Goal: Task Accomplishment & Management: Complete application form

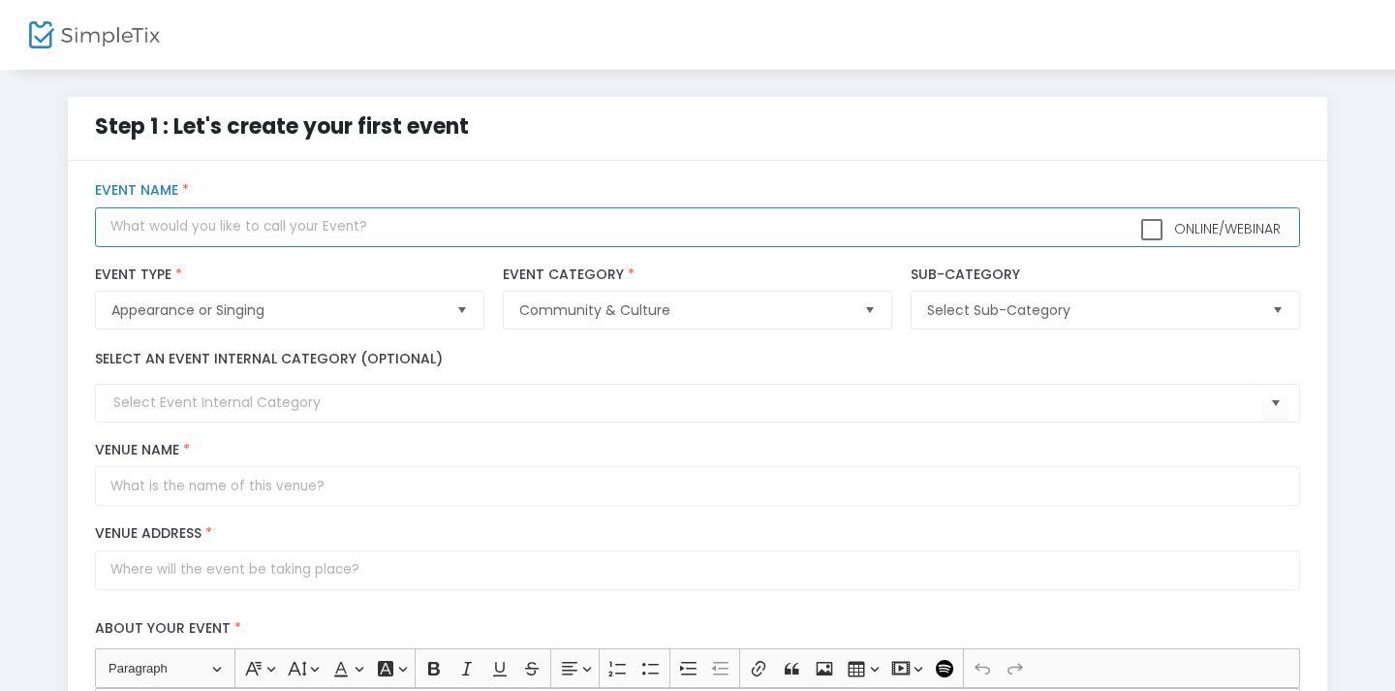
click at [569, 244] on input "text" at bounding box center [697, 227] width 1205 height 40
click at [198, 233] on input "Take 2 Books Launch" at bounding box center [697, 227] width 1205 height 40
type input "Take 2 Book Launch"
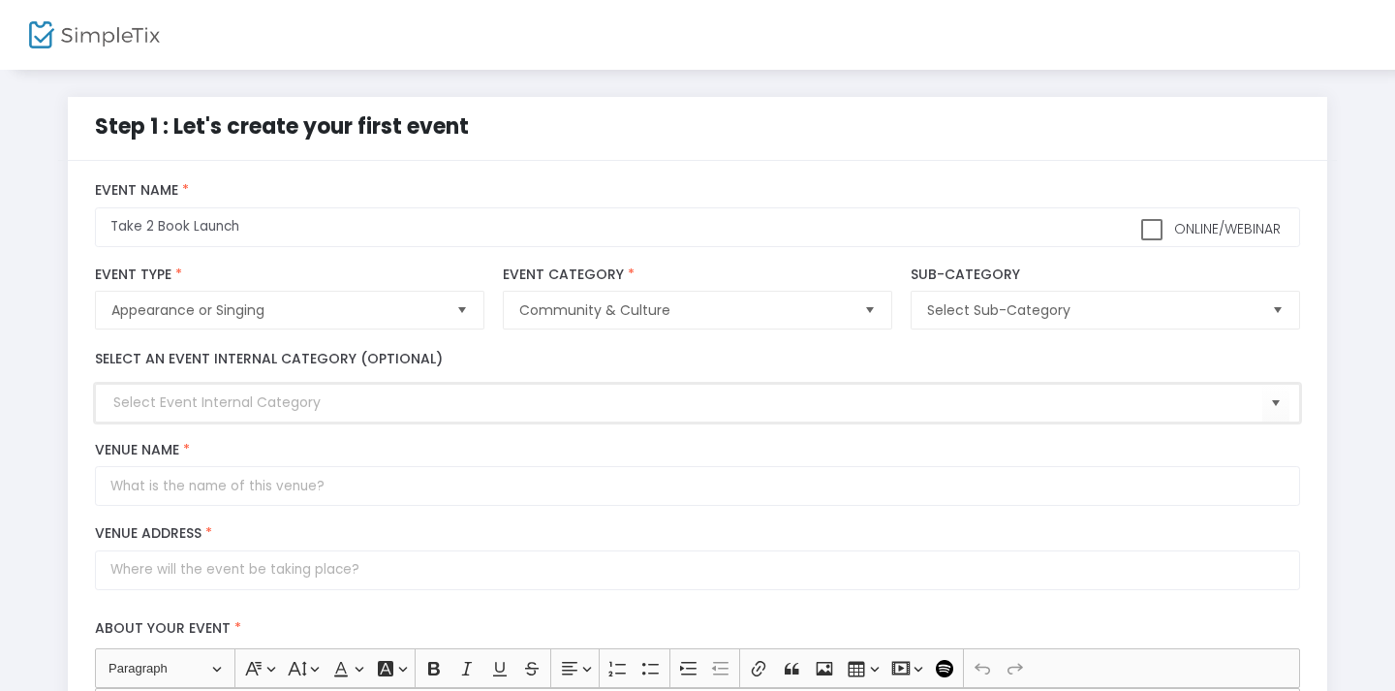
click at [217, 406] on input at bounding box center [687, 402] width 1148 height 20
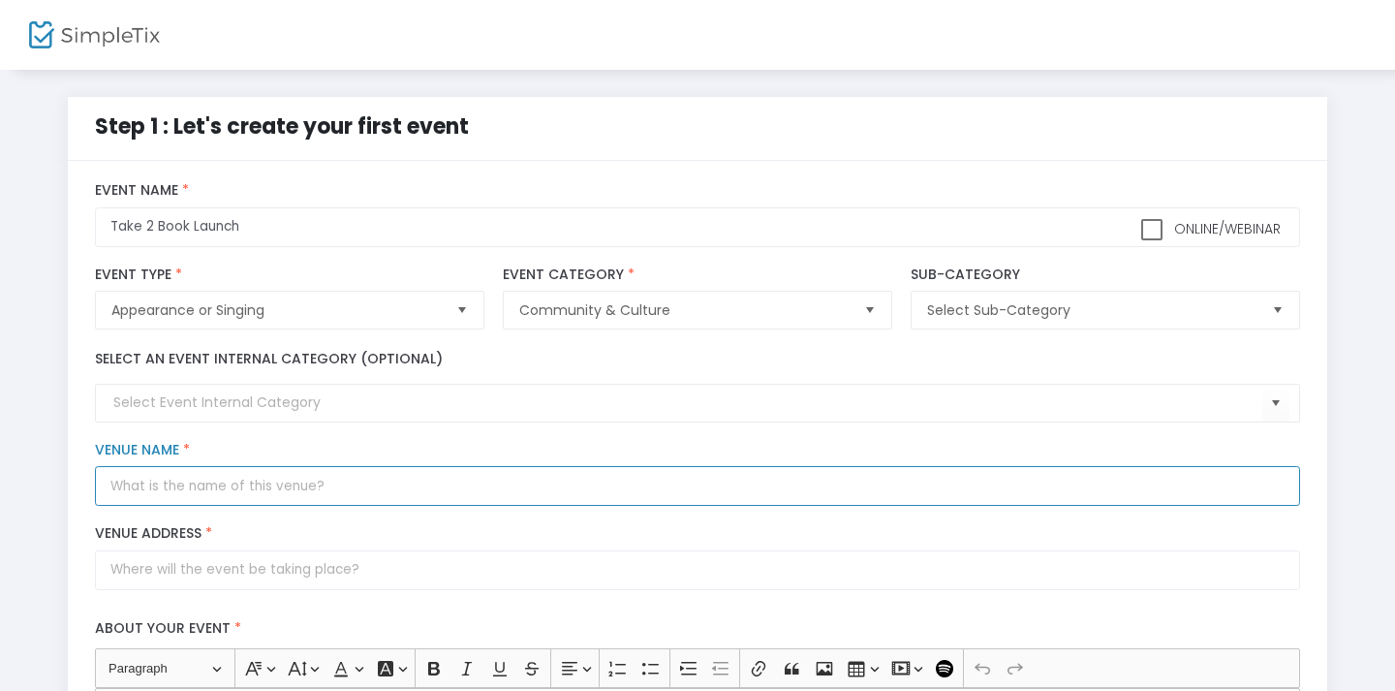
click at [203, 497] on input "Venue Name *" at bounding box center [697, 486] width 1205 height 40
type input "Middle Ground Books"
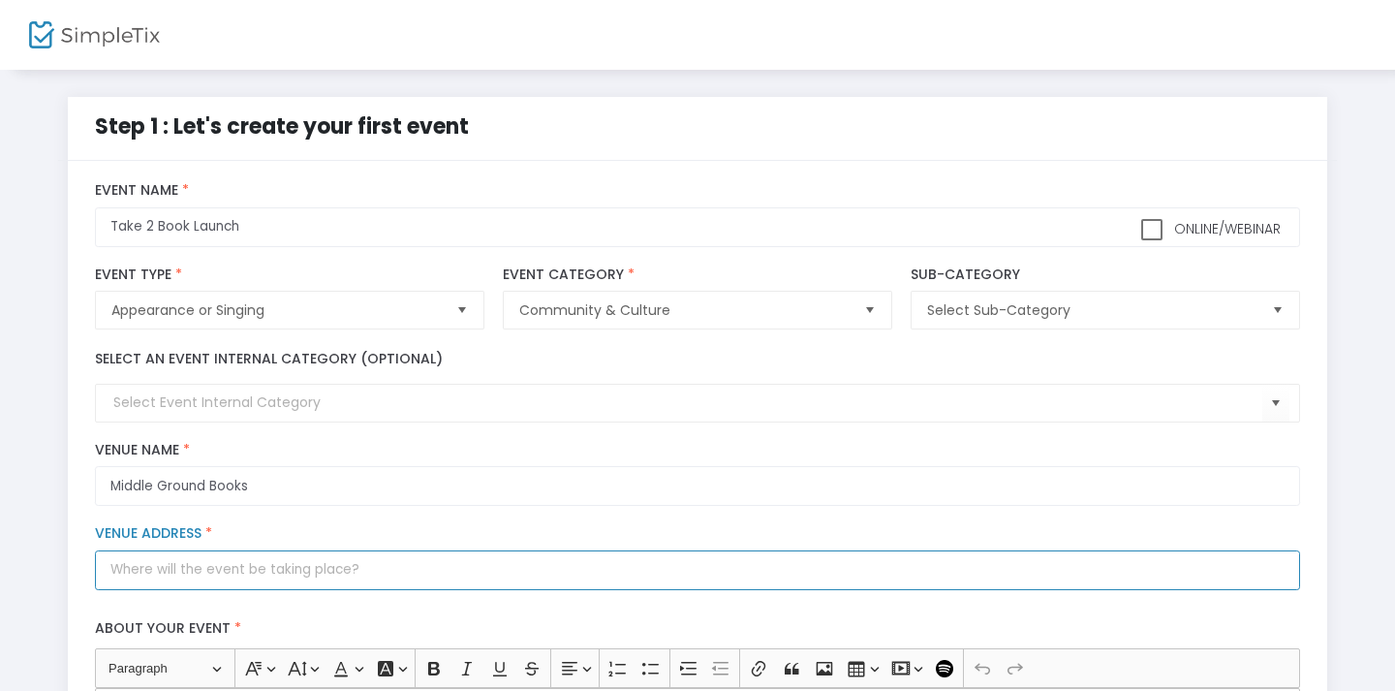
click at [203, 589] on input "Venue Address *" at bounding box center [697, 570] width 1205 height 40
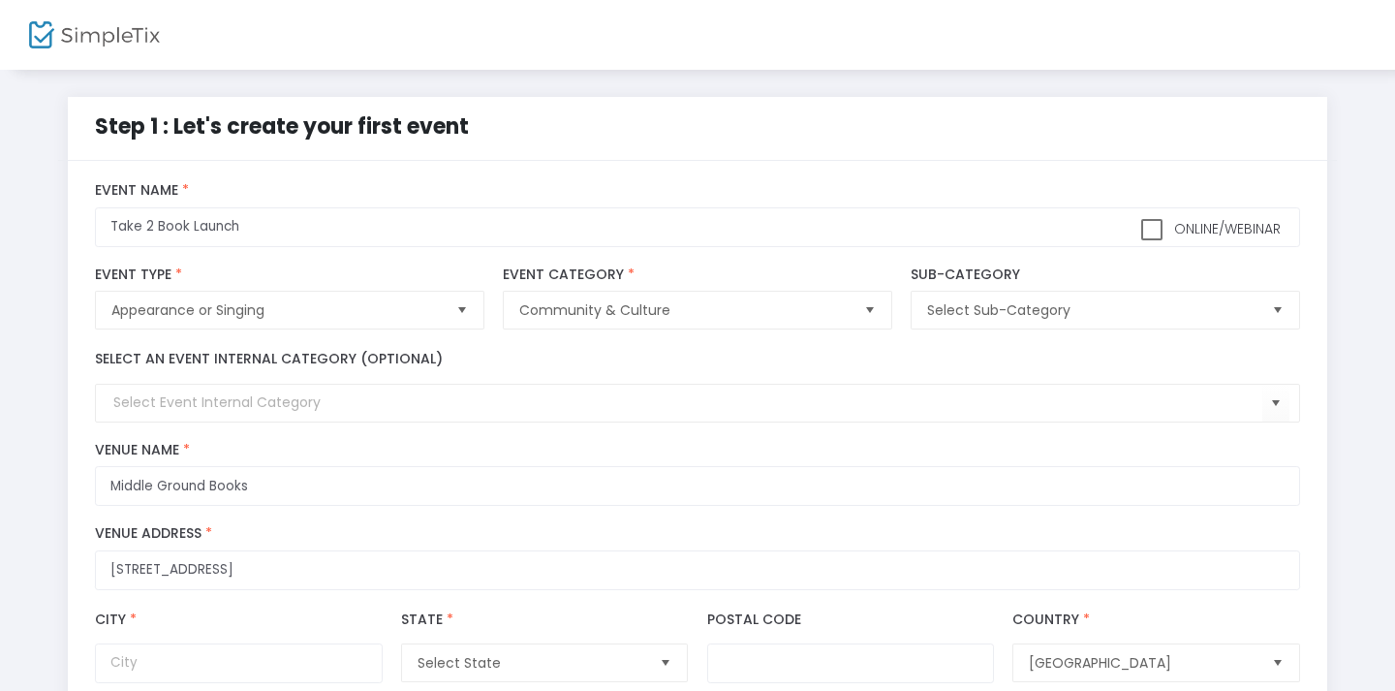
type input "[STREET_ADDRESS]"
type input "Emporia"
type input "66801"
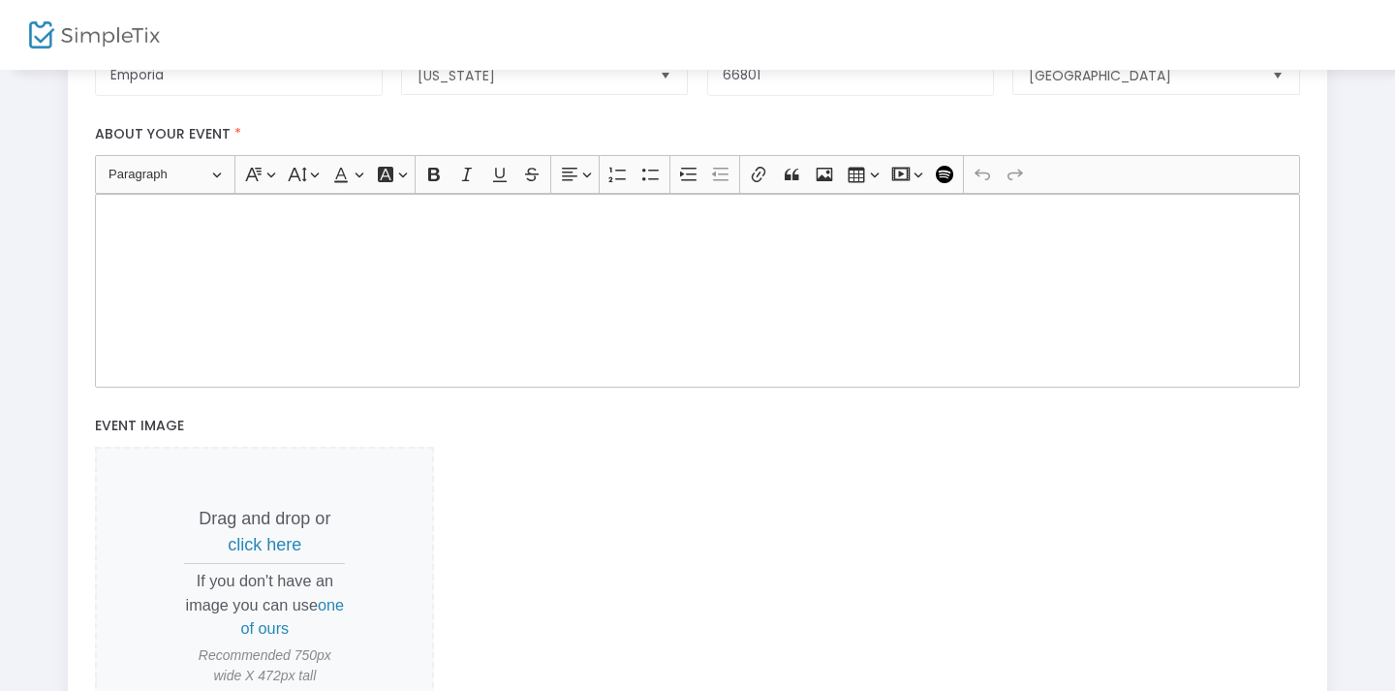
scroll to position [593, 0]
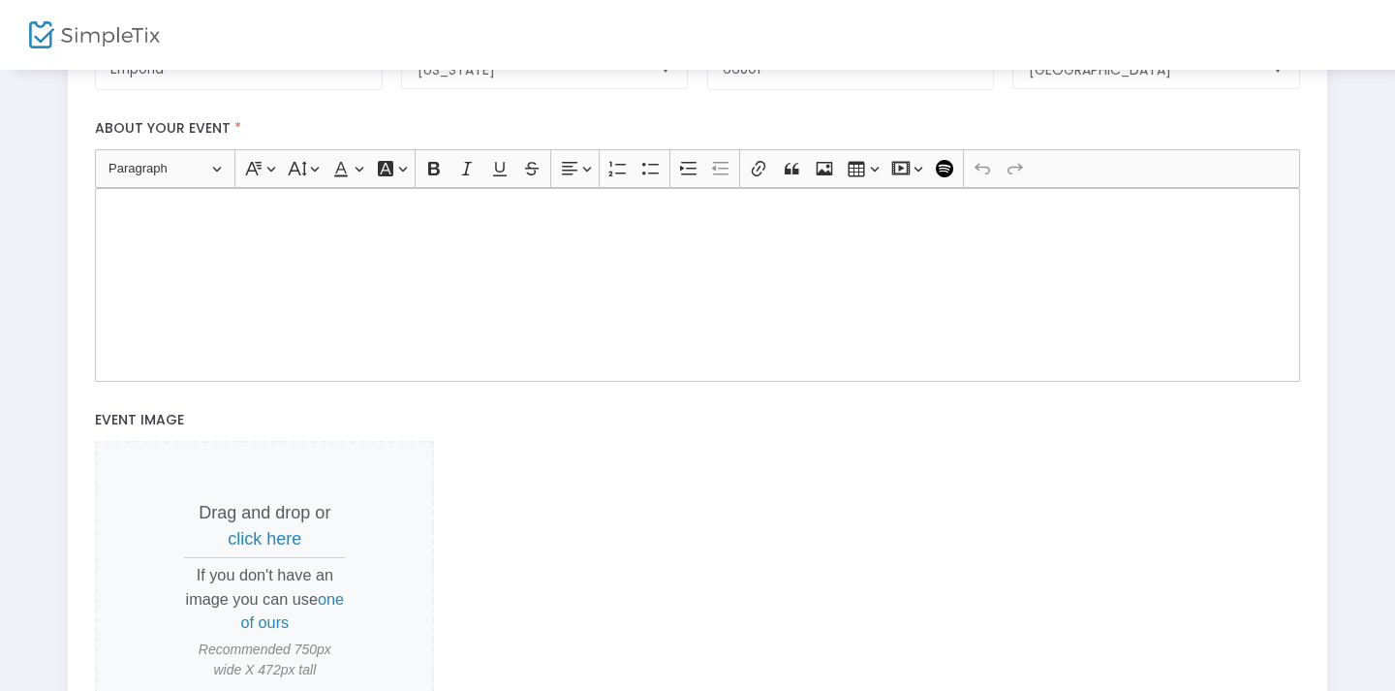
click at [193, 237] on div "Rich Text Editor, main" at bounding box center [697, 285] width 1205 height 194
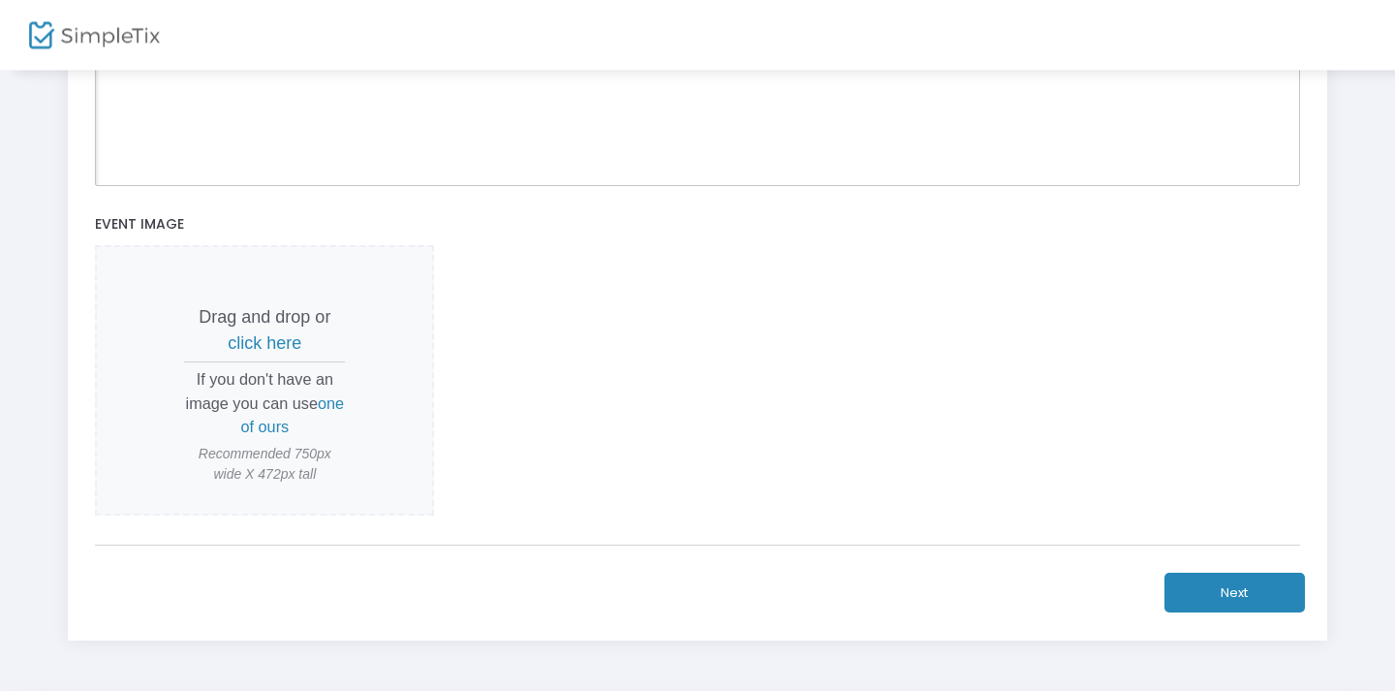
scroll to position [791, 0]
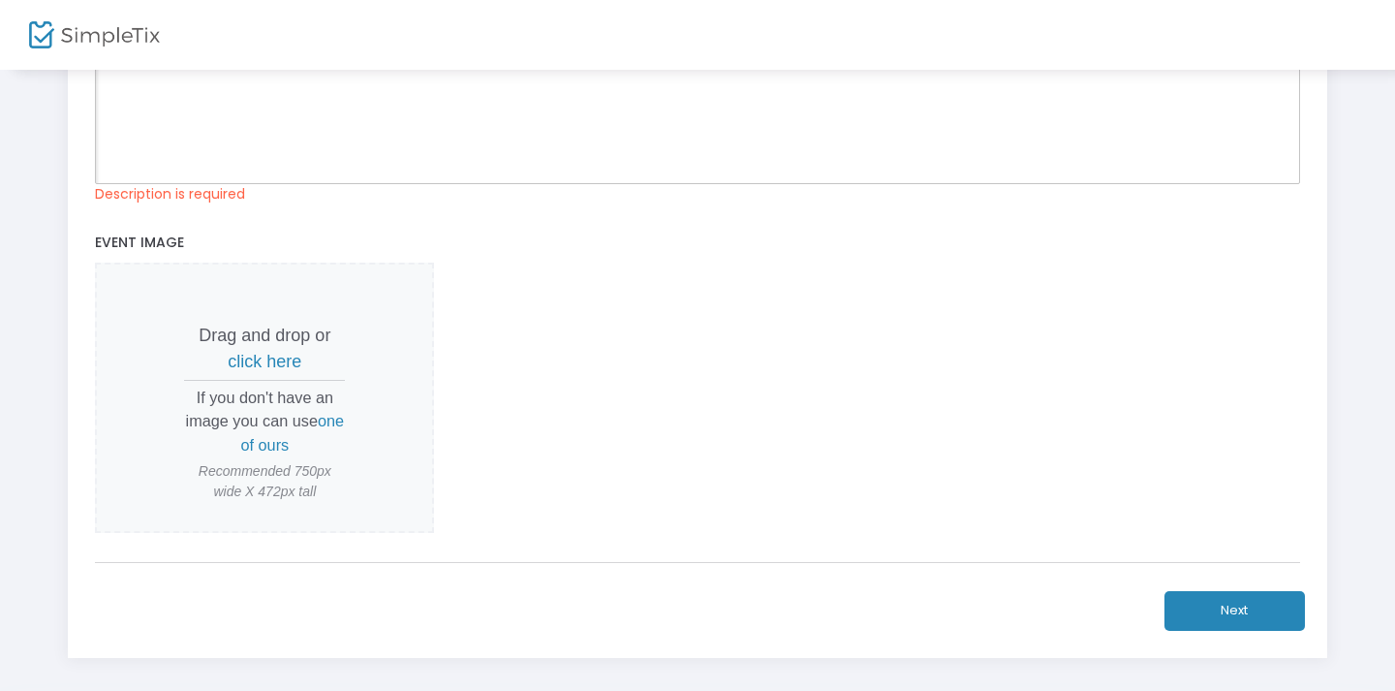
click at [276, 370] on span "click here" at bounding box center [265, 361] width 74 height 19
click at [285, 371] on span "click here" at bounding box center [265, 361] width 74 height 19
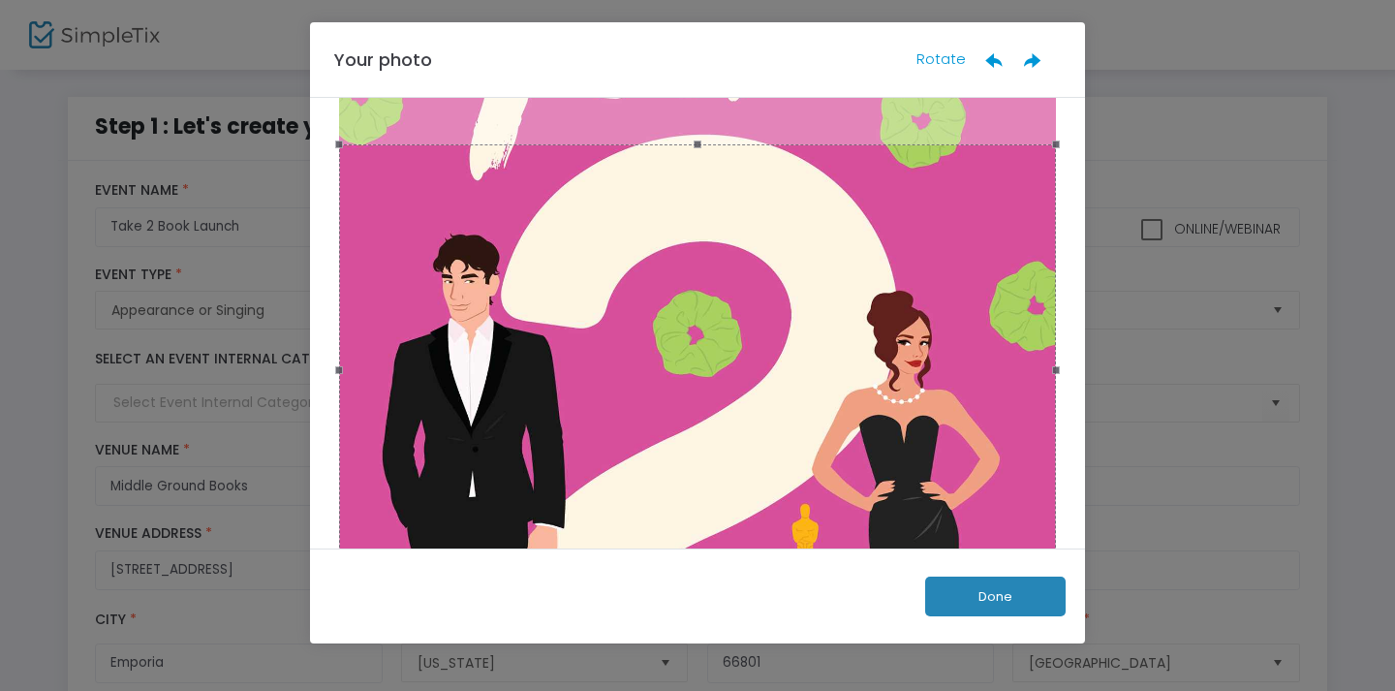
scroll to position [331, 0]
drag, startPoint x: 697, startPoint y: 149, endPoint x: 797, endPoint y: 118, distance: 104.5
click at [867, 35] on div "Your photo Rotate Done" at bounding box center [697, 333] width 775 height 622
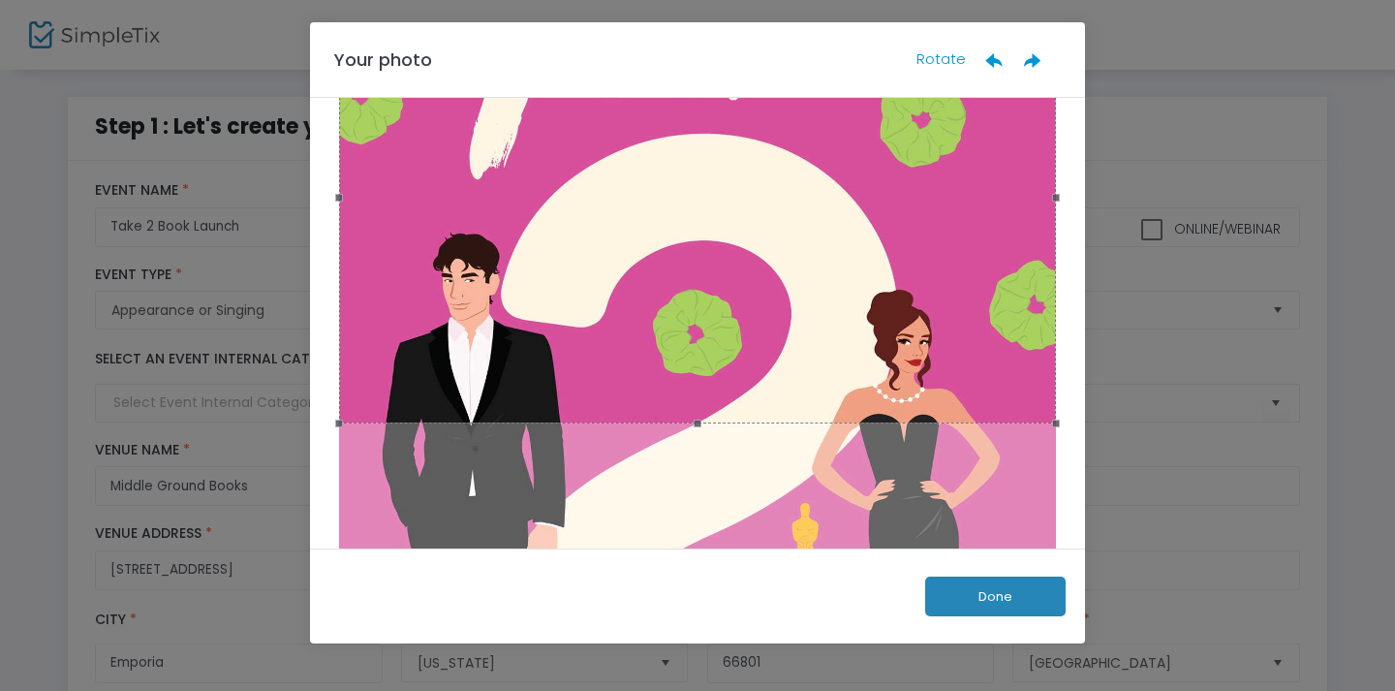
drag, startPoint x: 739, startPoint y: 446, endPoint x: 749, endPoint y: 261, distance: 185.3
click at [749, 261] on div at bounding box center [697, 198] width 717 height 452
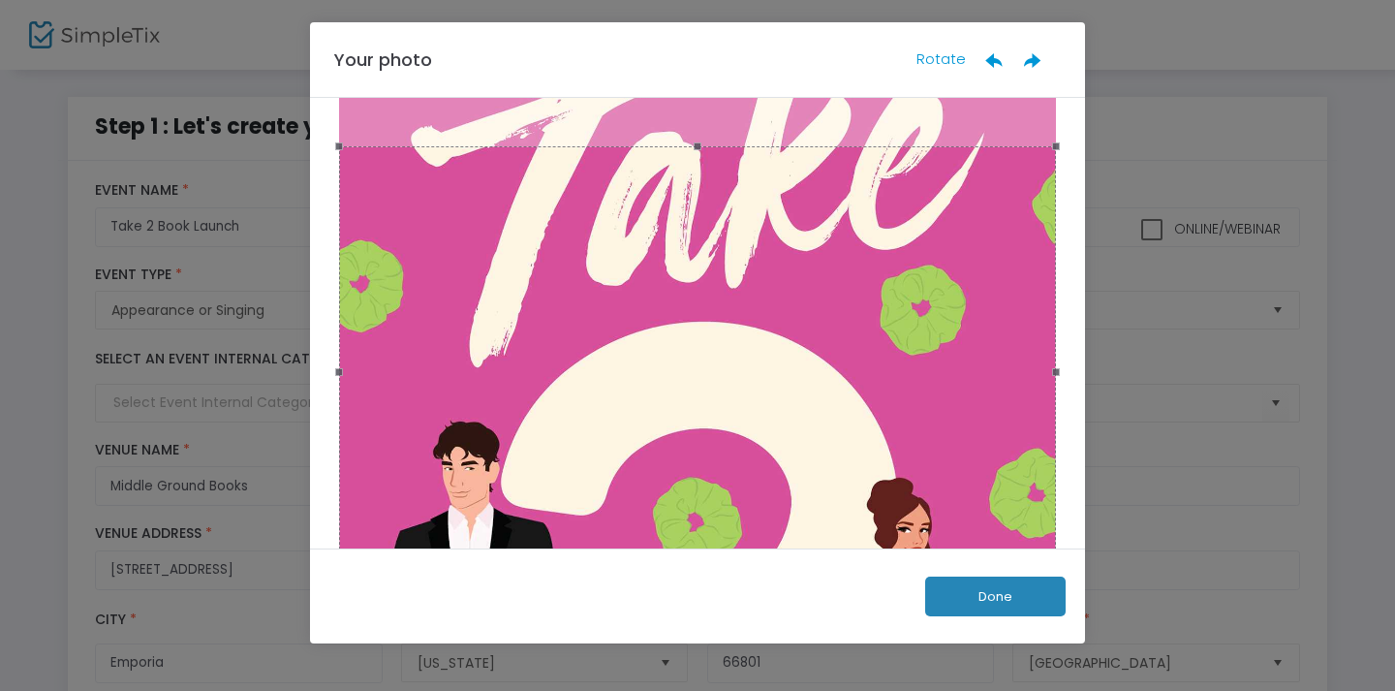
scroll to position [221, 0]
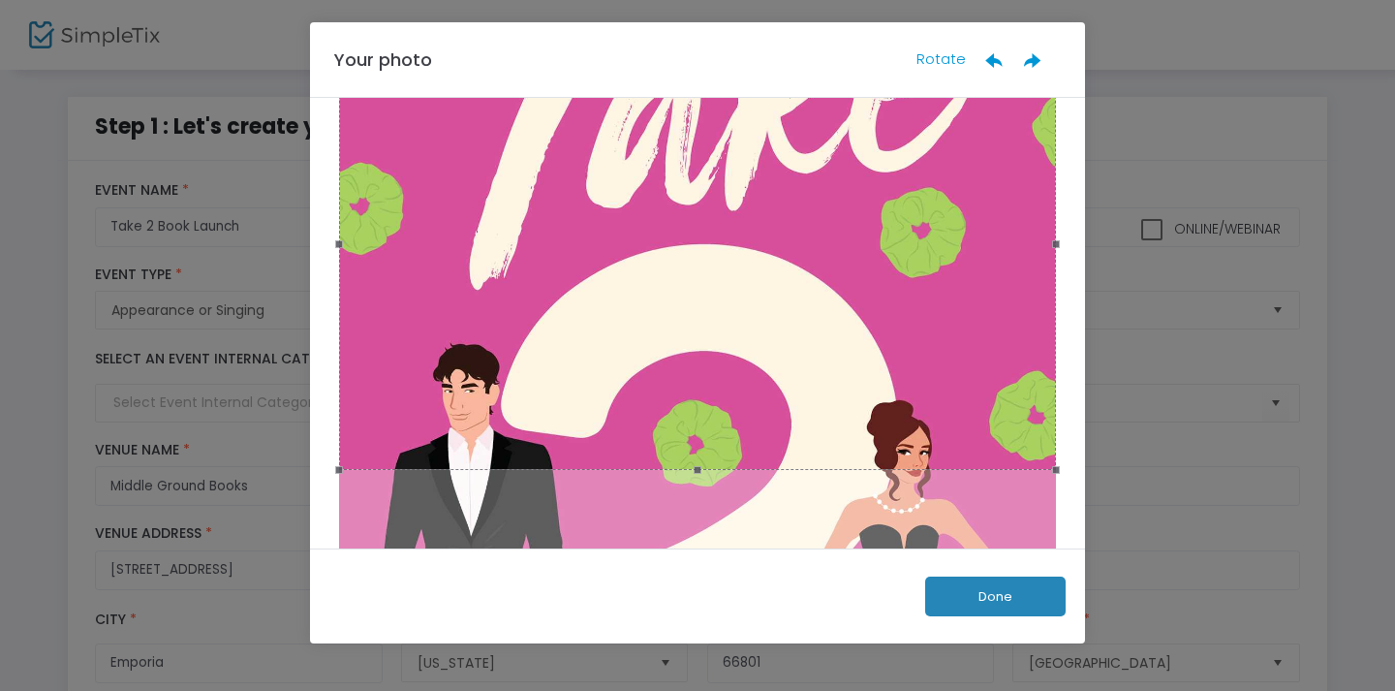
drag, startPoint x: 720, startPoint y: 357, endPoint x: 720, endPoint y: 306, distance: 50.4
click at [720, 306] on div at bounding box center [697, 244] width 717 height 452
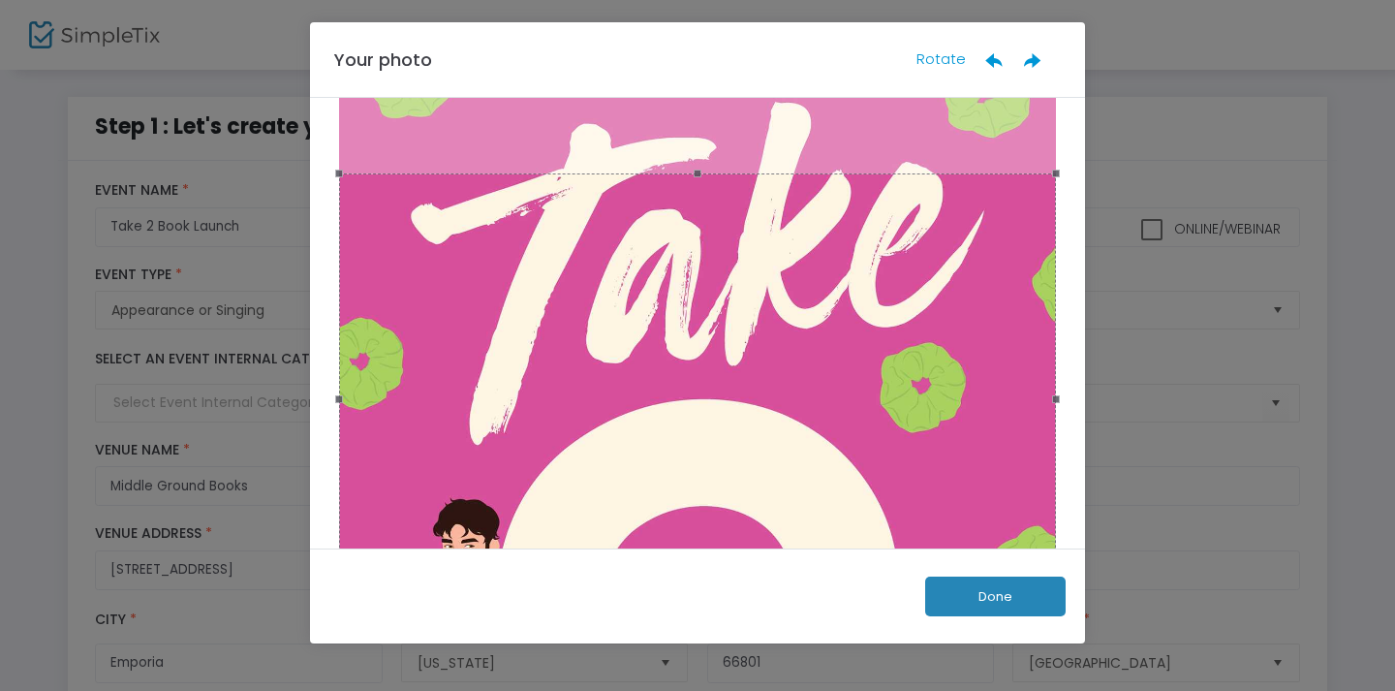
scroll to position [0, 0]
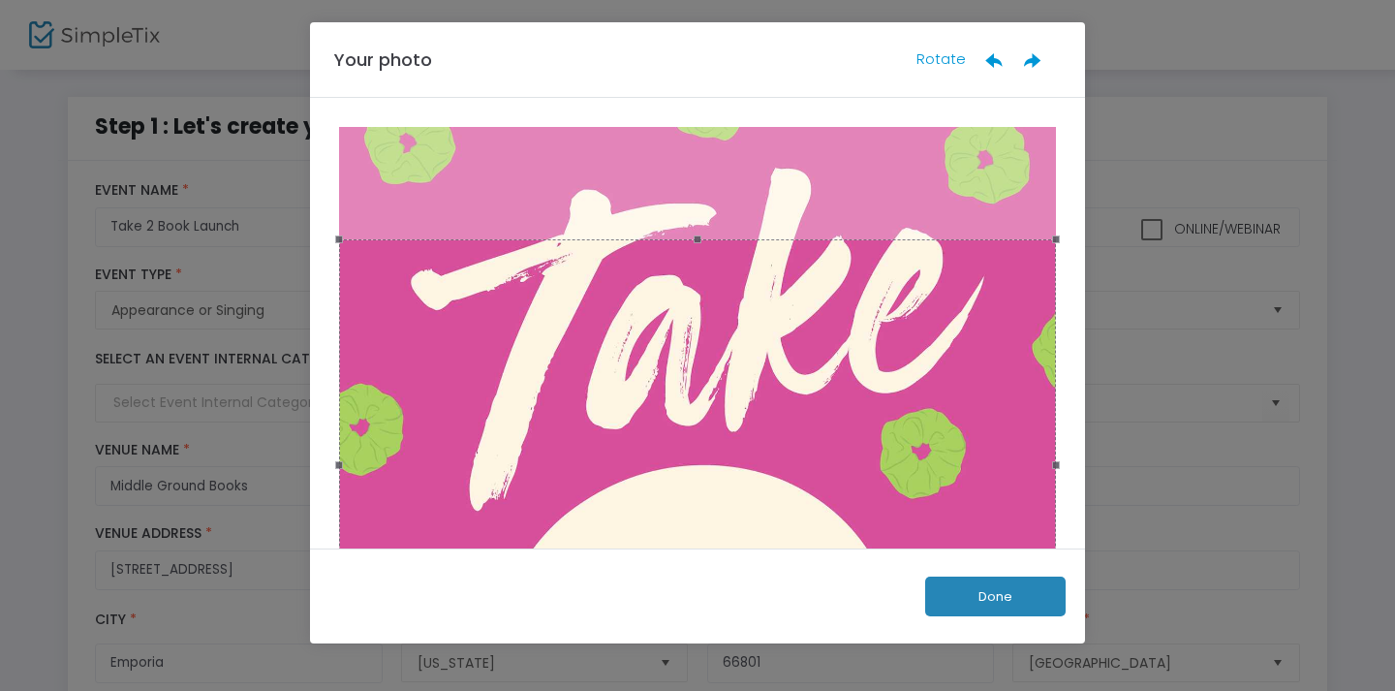
click at [687, 235] on span at bounding box center [698, 239] width 696 height 21
drag, startPoint x: 695, startPoint y: 234, endPoint x: 695, endPoint y: 143, distance: 90.1
click at [695, 143] on div at bounding box center [697, 700] width 717 height 1147
drag, startPoint x: 699, startPoint y: 236, endPoint x: 699, endPoint y: 135, distance: 101.7
click at [699, 135] on div at bounding box center [697, 700] width 717 height 1147
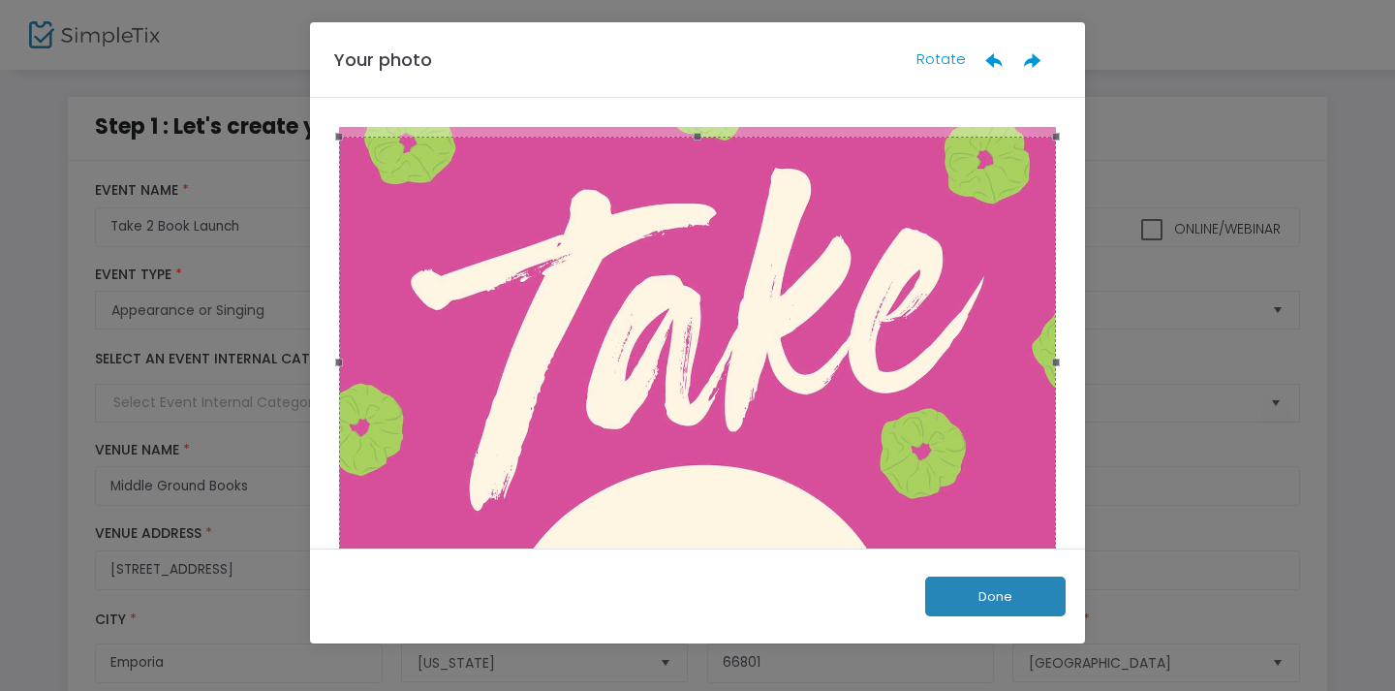
drag, startPoint x: 705, startPoint y: 418, endPoint x: 702, endPoint y: 333, distance: 84.4
click at [702, 333] on div at bounding box center [697, 363] width 717 height 452
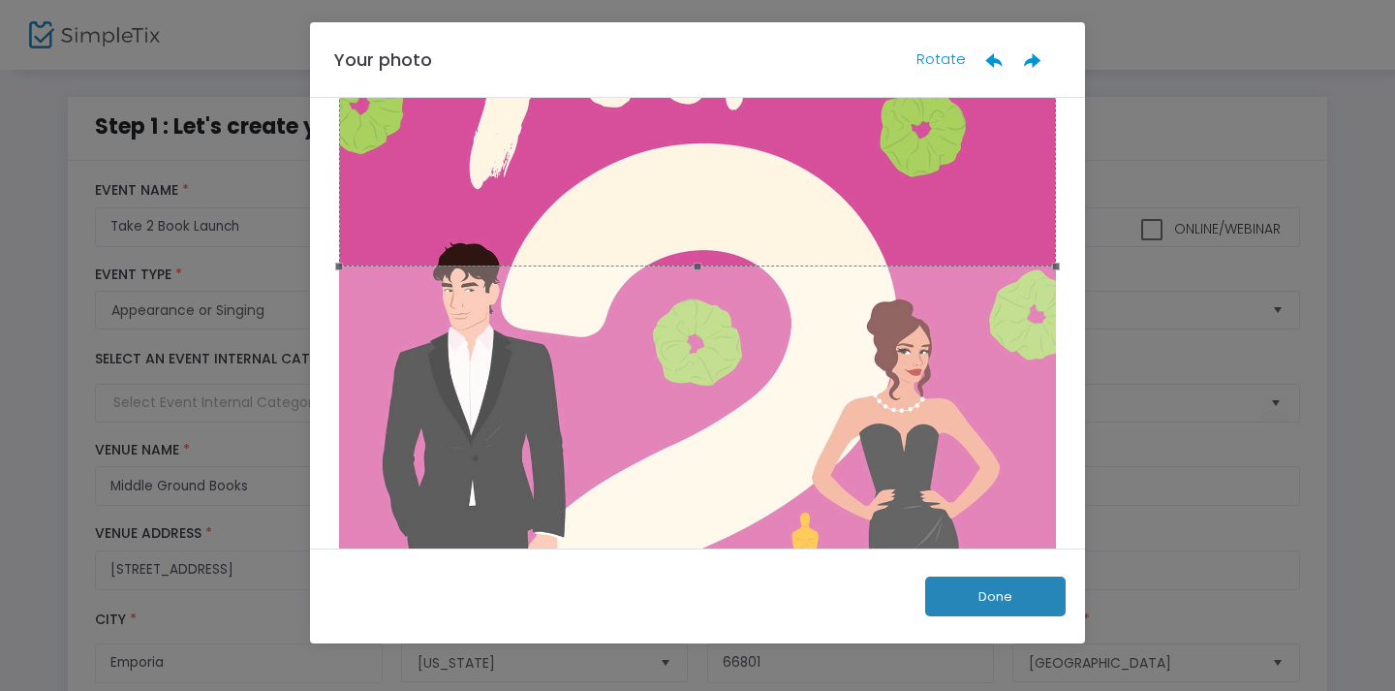
scroll to position [221, 0]
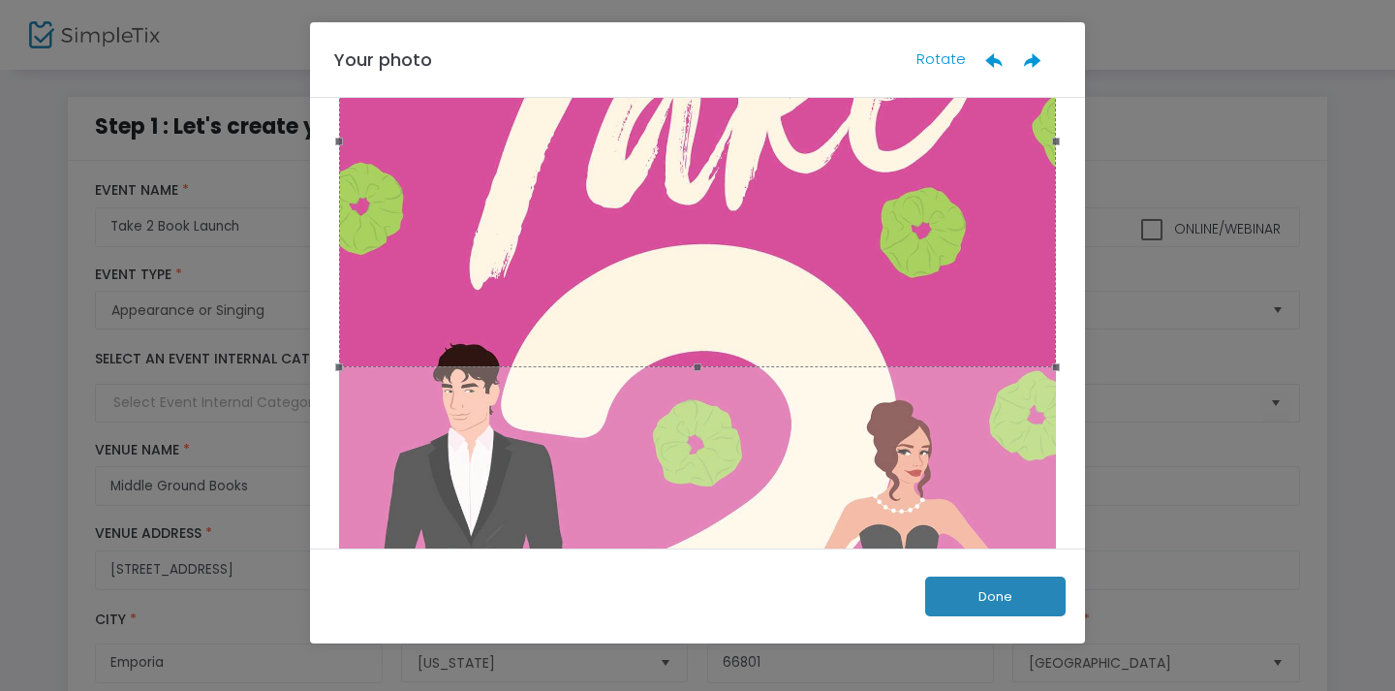
drag, startPoint x: 703, startPoint y: 367, endPoint x: 914, endPoint y: 135, distance: 314.2
click at [702, 424] on div at bounding box center [697, 479] width 717 height 1147
click at [529, 257] on div at bounding box center [697, 142] width 717 height 452
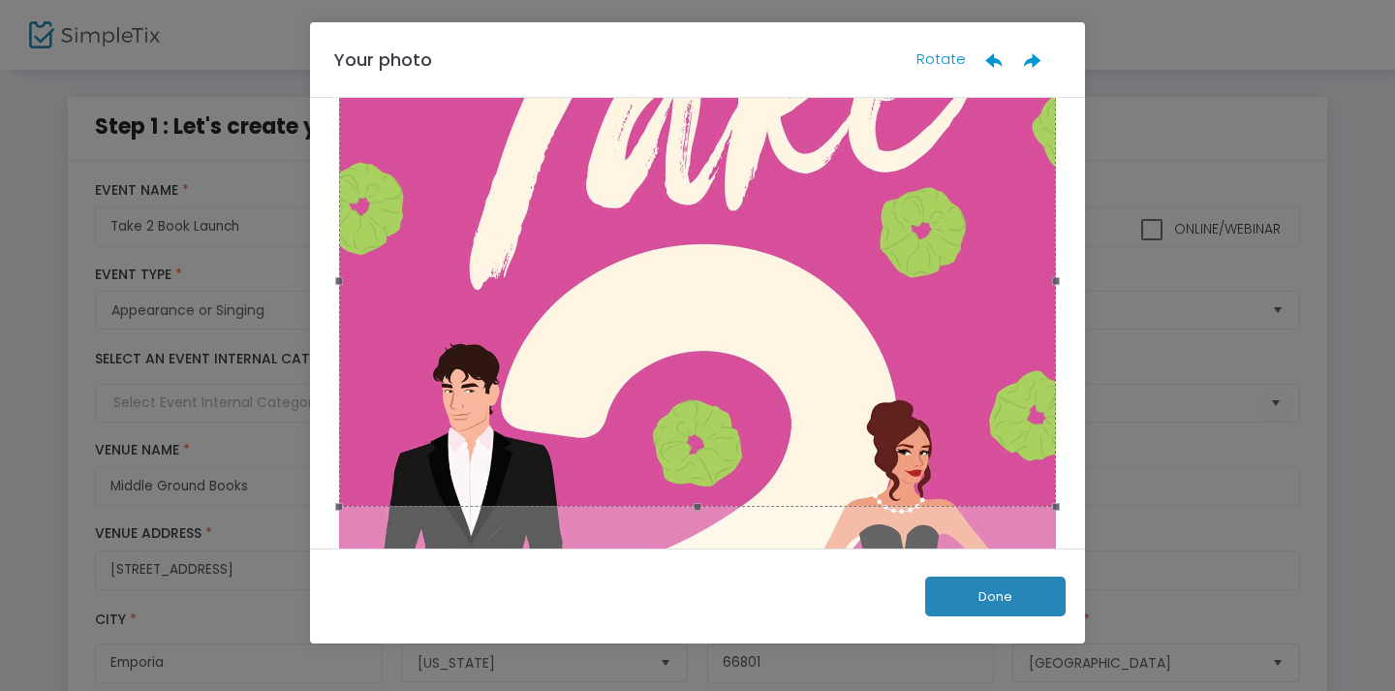
drag, startPoint x: 529, startPoint y: 257, endPoint x: 575, endPoint y: 396, distance: 146.8
click at [575, 396] on div at bounding box center [697, 281] width 717 height 452
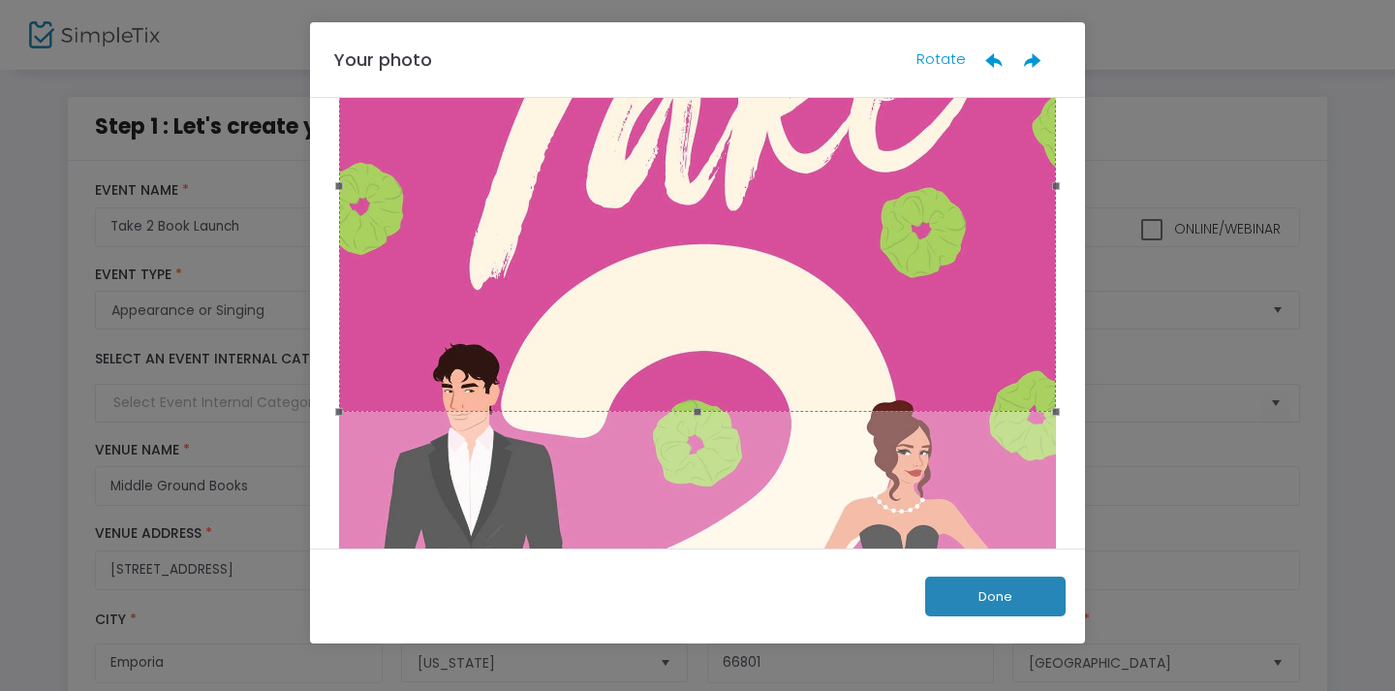
drag, startPoint x: 633, startPoint y: 363, endPoint x: 647, endPoint y: 265, distance: 99.9
click at [647, 265] on div at bounding box center [697, 186] width 717 height 452
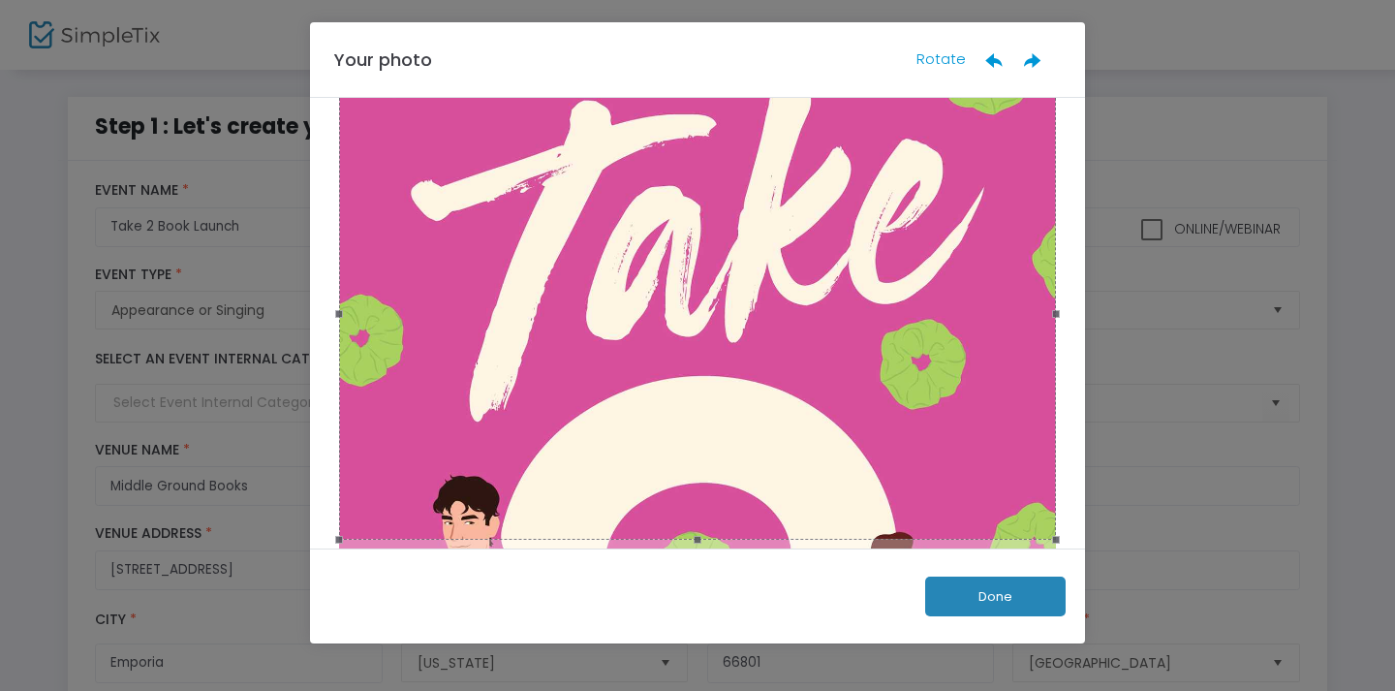
scroll to position [0, 0]
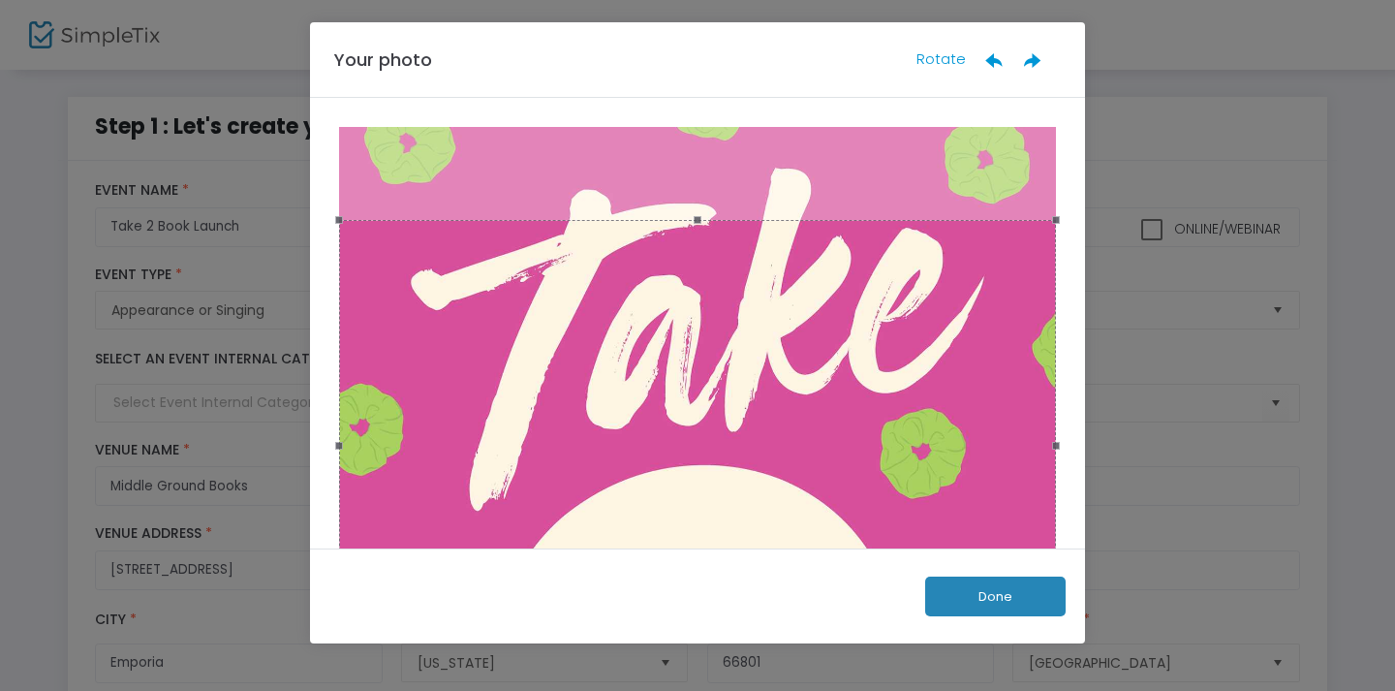
drag, startPoint x: 647, startPoint y: 265, endPoint x: 651, endPoint y: 307, distance: 42.8
click at [651, 307] on div at bounding box center [697, 446] width 717 height 452
click at [1291, 474] on ngb-modal-window "Your photo Rotate Done" at bounding box center [697, 345] width 1395 height 691
click at [967, 591] on button "Done" at bounding box center [995, 597] width 141 height 40
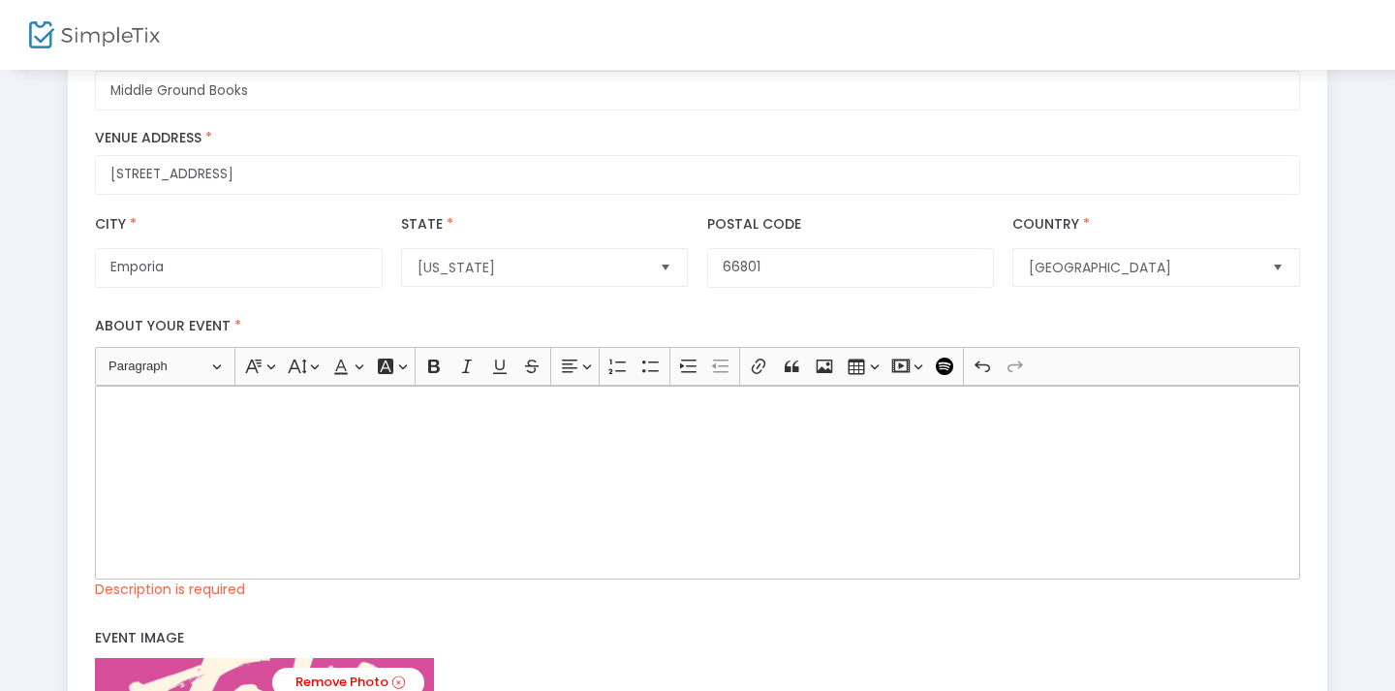
scroll to position [791, 0]
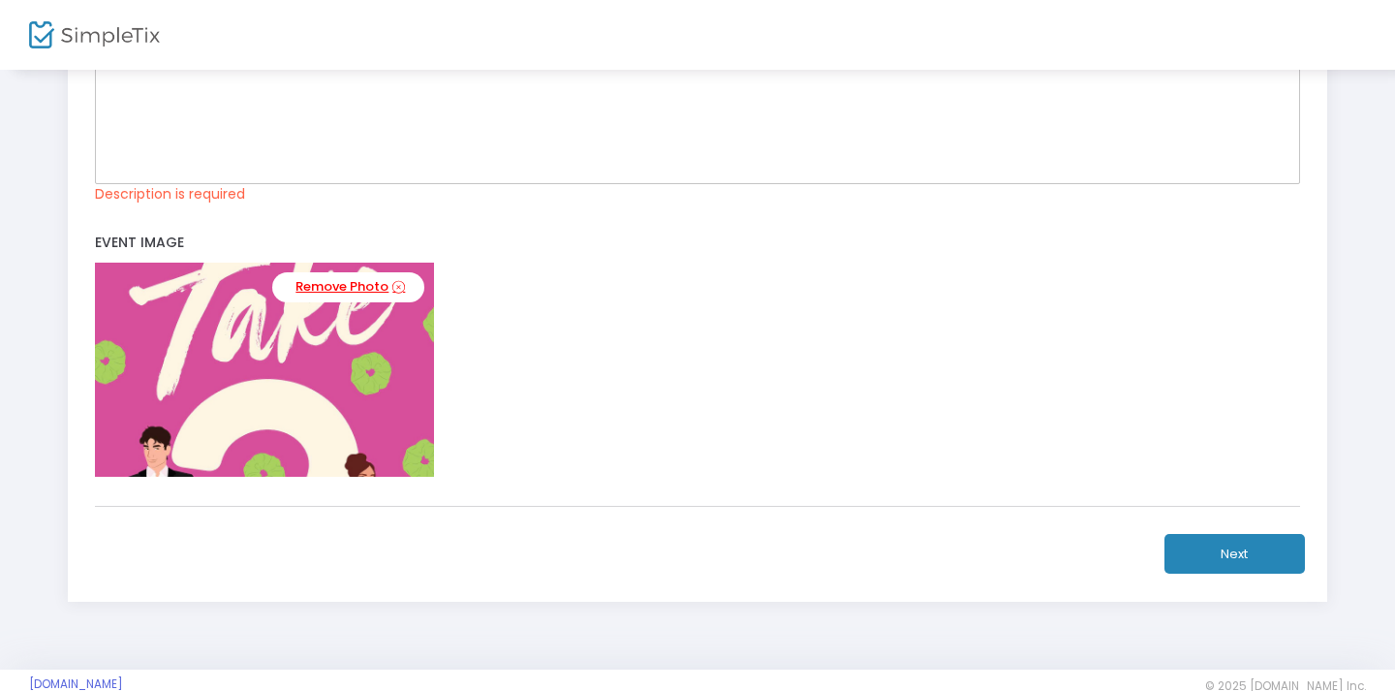
click at [315, 302] on link "Remove Photo" at bounding box center [348, 287] width 152 height 30
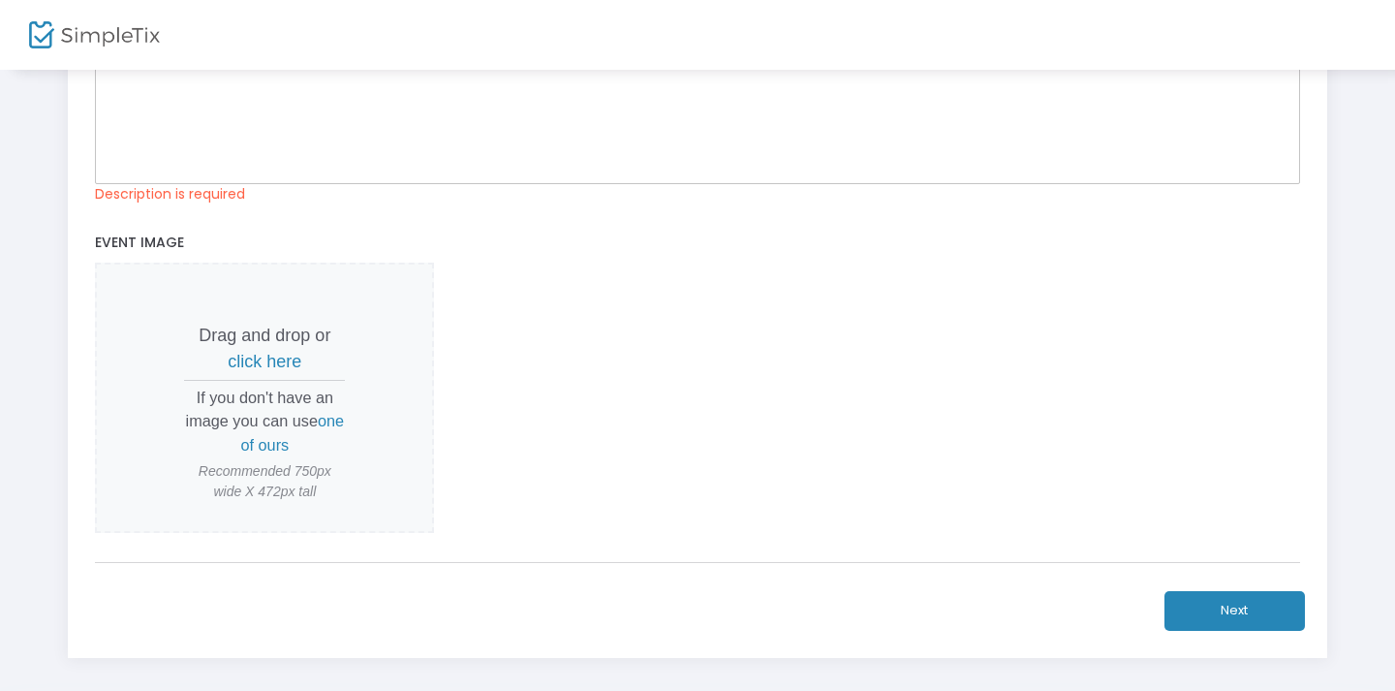
click at [243, 371] on span "click here" at bounding box center [265, 361] width 74 height 19
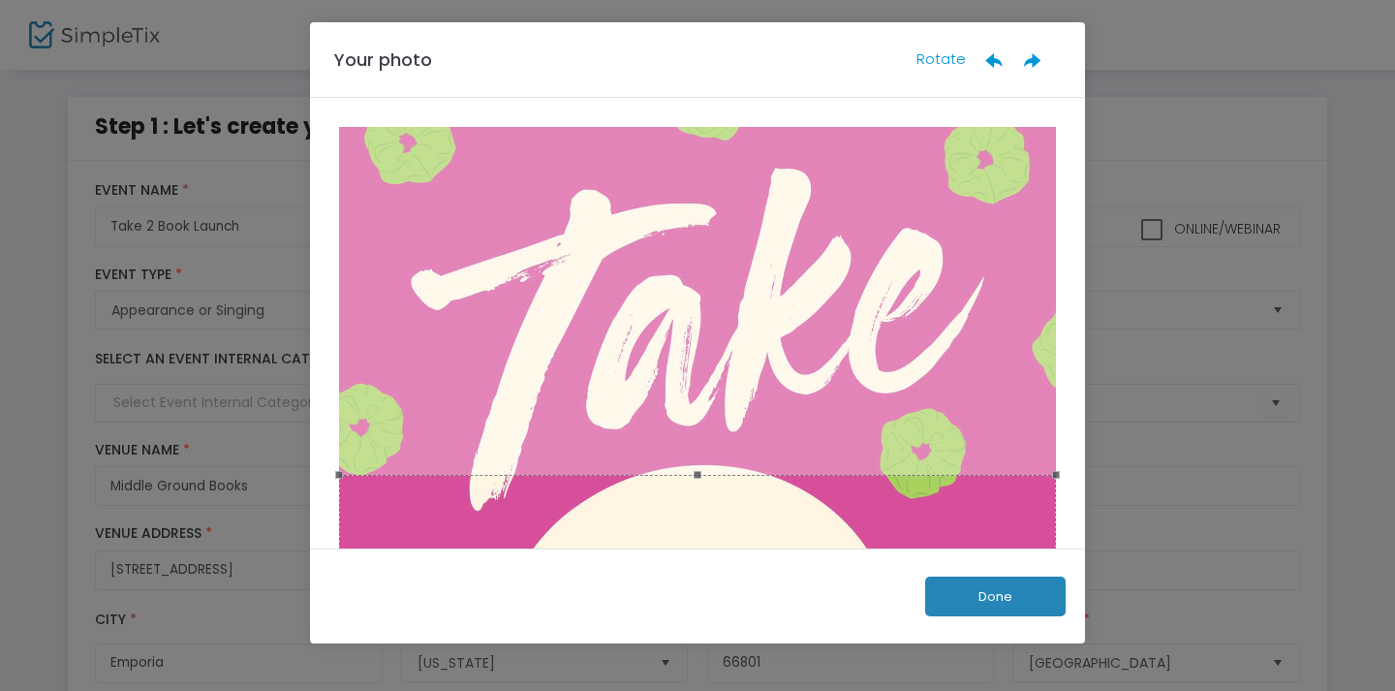
scroll to position [0, 0]
click at [994, 581] on button "Done" at bounding box center [995, 597] width 141 height 40
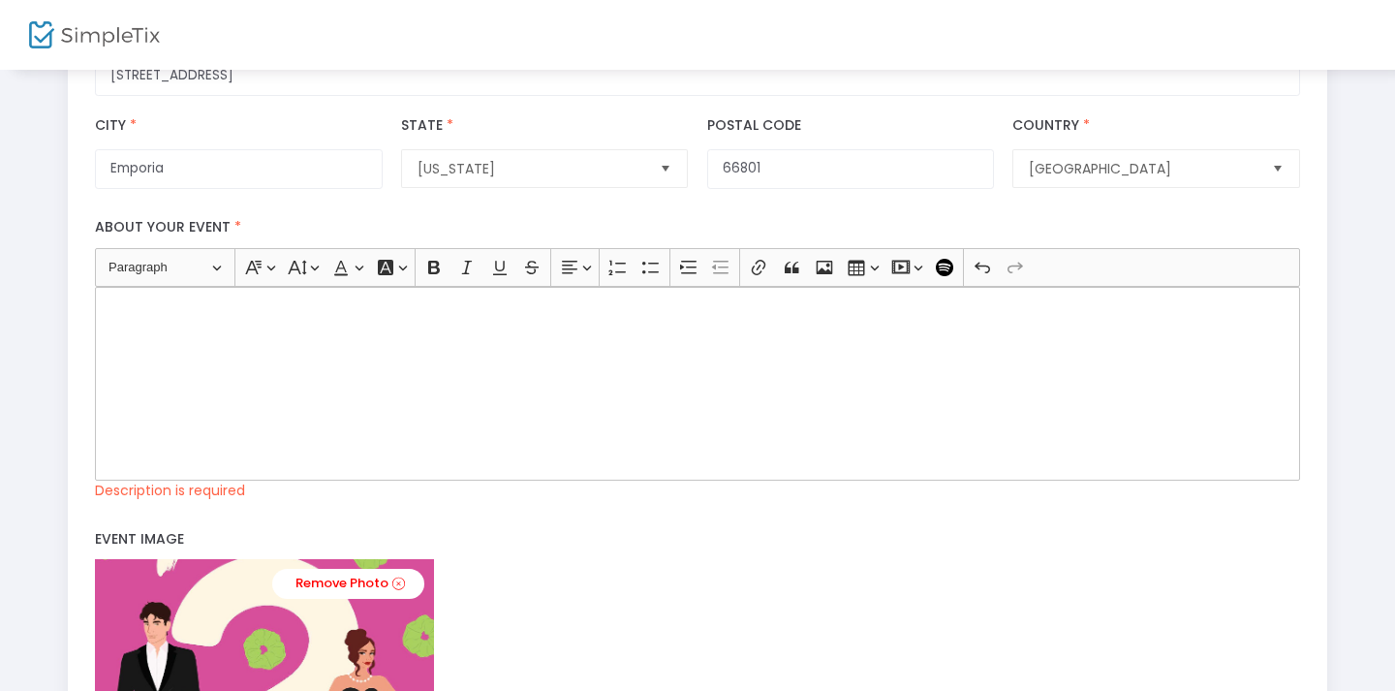
scroll to position [843, 0]
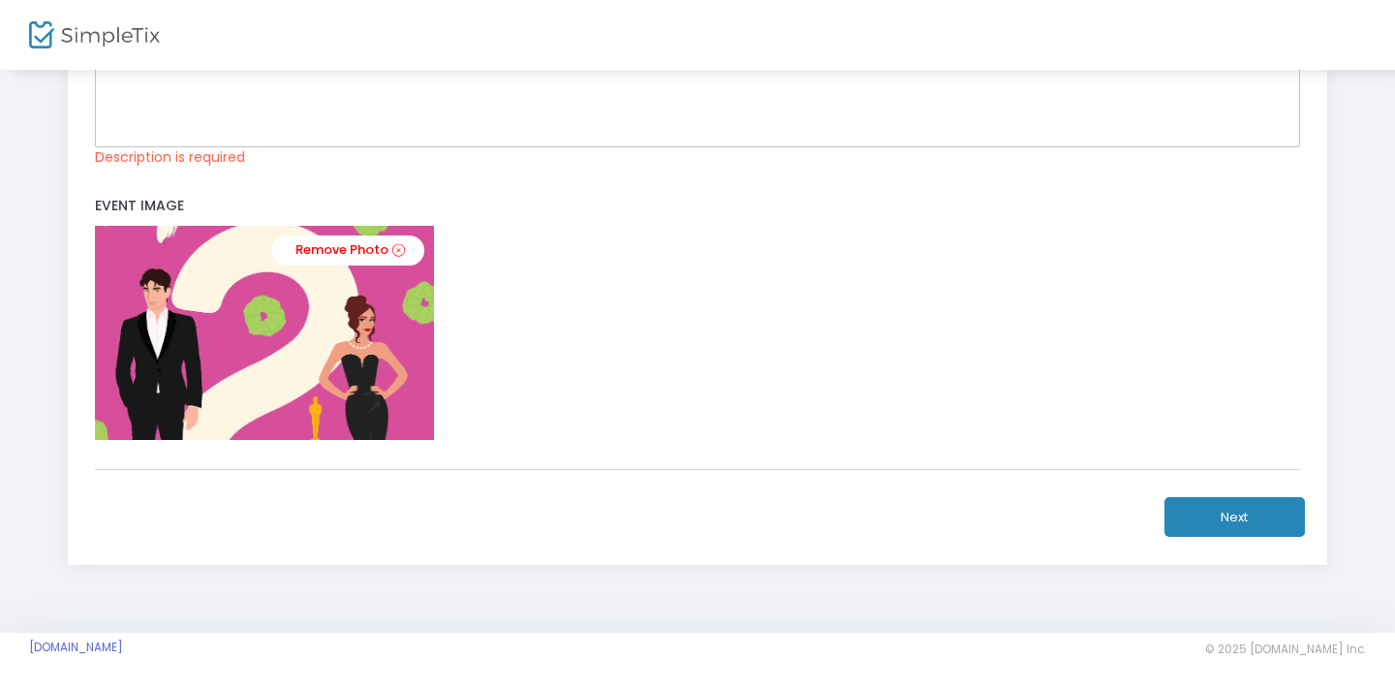
click at [281, 333] on img at bounding box center [264, 332] width 339 height 213
click at [357, 375] on img at bounding box center [264, 332] width 339 height 213
click at [273, 298] on img at bounding box center [264, 332] width 339 height 213
click at [180, 314] on img at bounding box center [264, 332] width 339 height 213
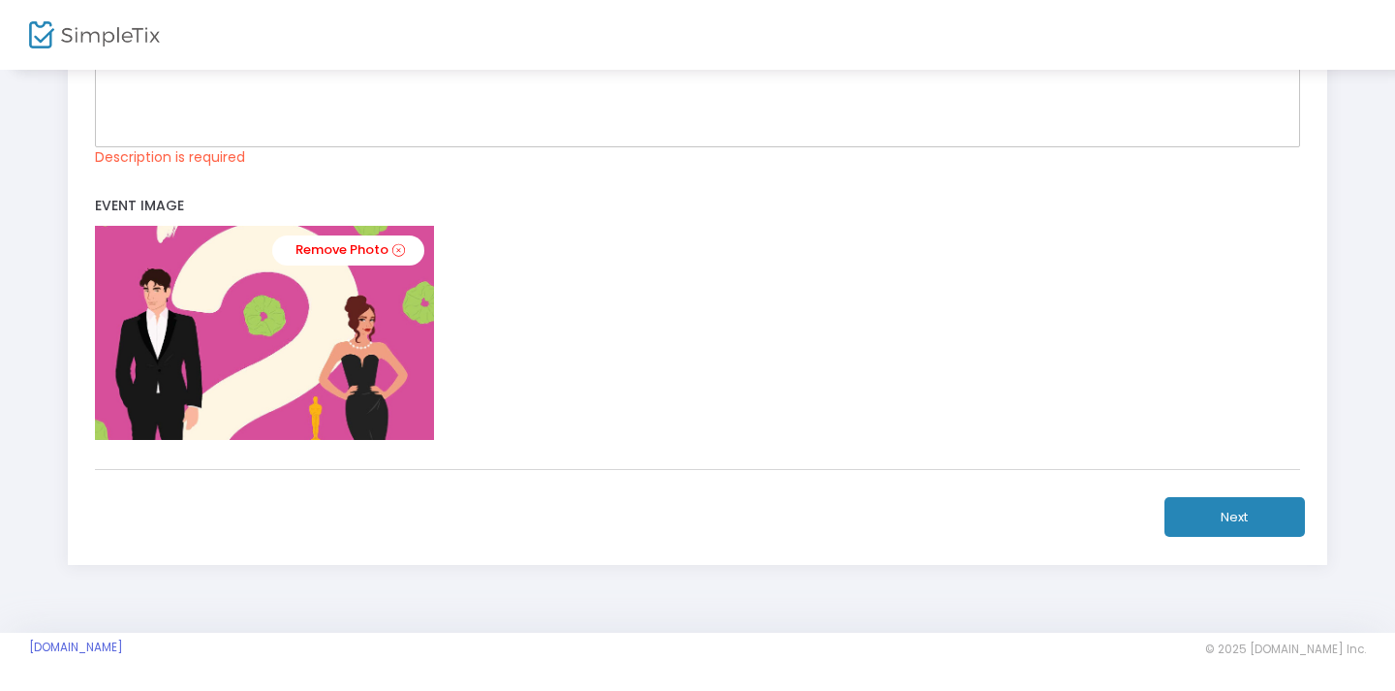
drag, startPoint x: 188, startPoint y: 418, endPoint x: 290, endPoint y: 366, distance: 114.0
click at [190, 417] on img at bounding box center [264, 332] width 339 height 213
drag, startPoint x: 290, startPoint y: 366, endPoint x: 195, endPoint y: 310, distance: 110.4
click at [285, 355] on img at bounding box center [264, 332] width 339 height 213
click at [195, 310] on img at bounding box center [264, 332] width 339 height 213
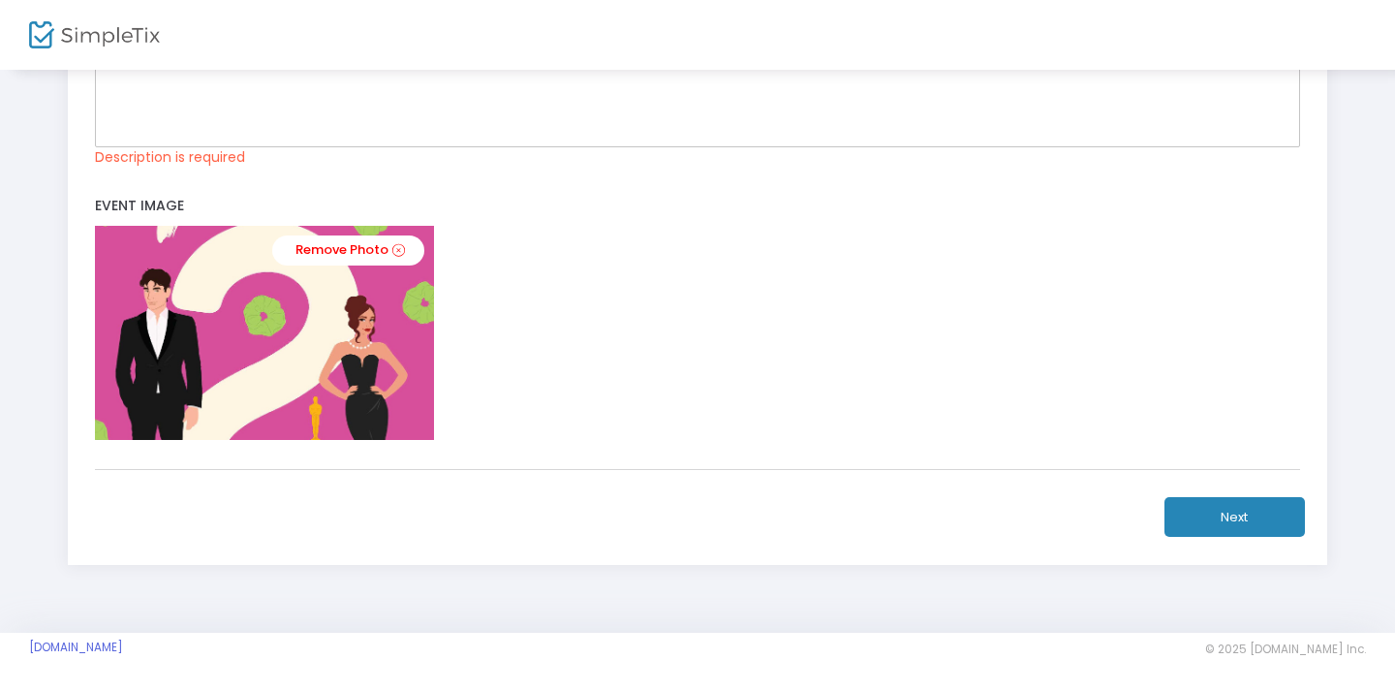
drag, startPoint x: 195, startPoint y: 310, endPoint x: 228, endPoint y: 367, distance: 66.0
click at [193, 321] on img at bounding box center [264, 332] width 339 height 213
click at [241, 367] on img at bounding box center [264, 332] width 339 height 213
click at [365, 246] on link "Remove Photo" at bounding box center [348, 250] width 152 height 30
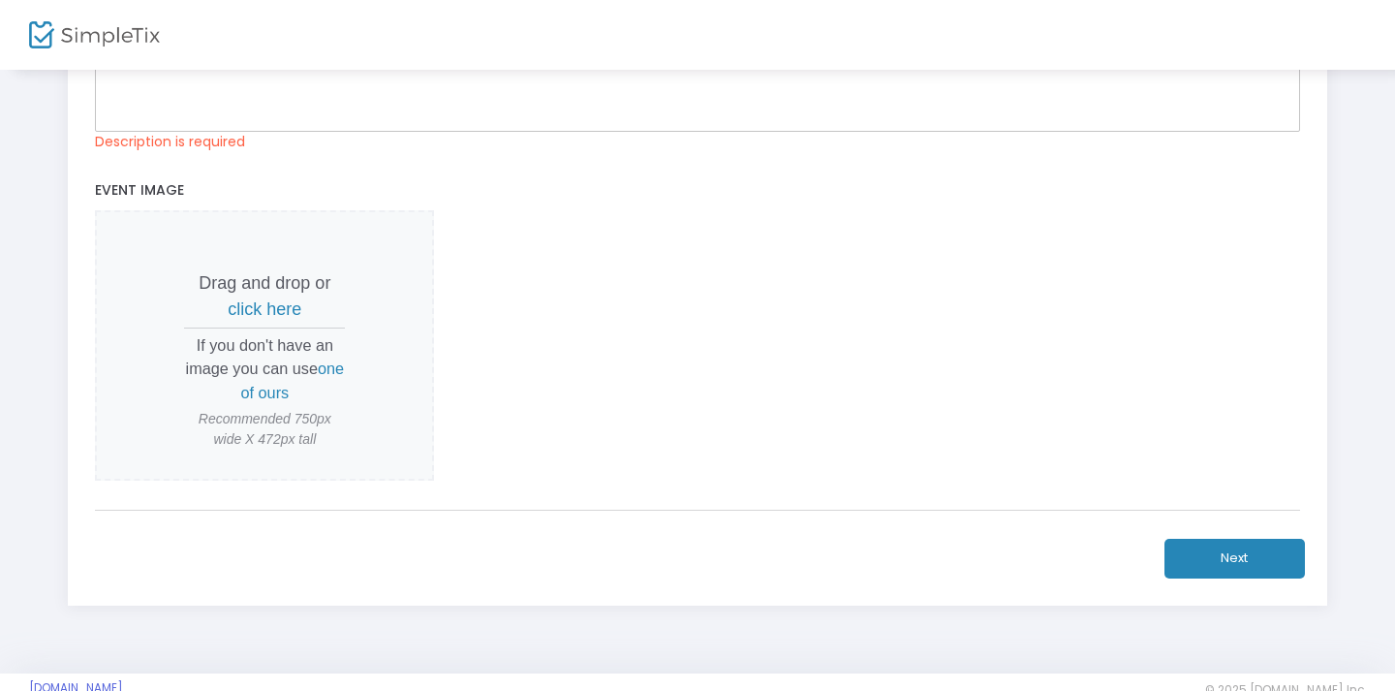
click at [261, 319] on span "click here" at bounding box center [265, 308] width 74 height 19
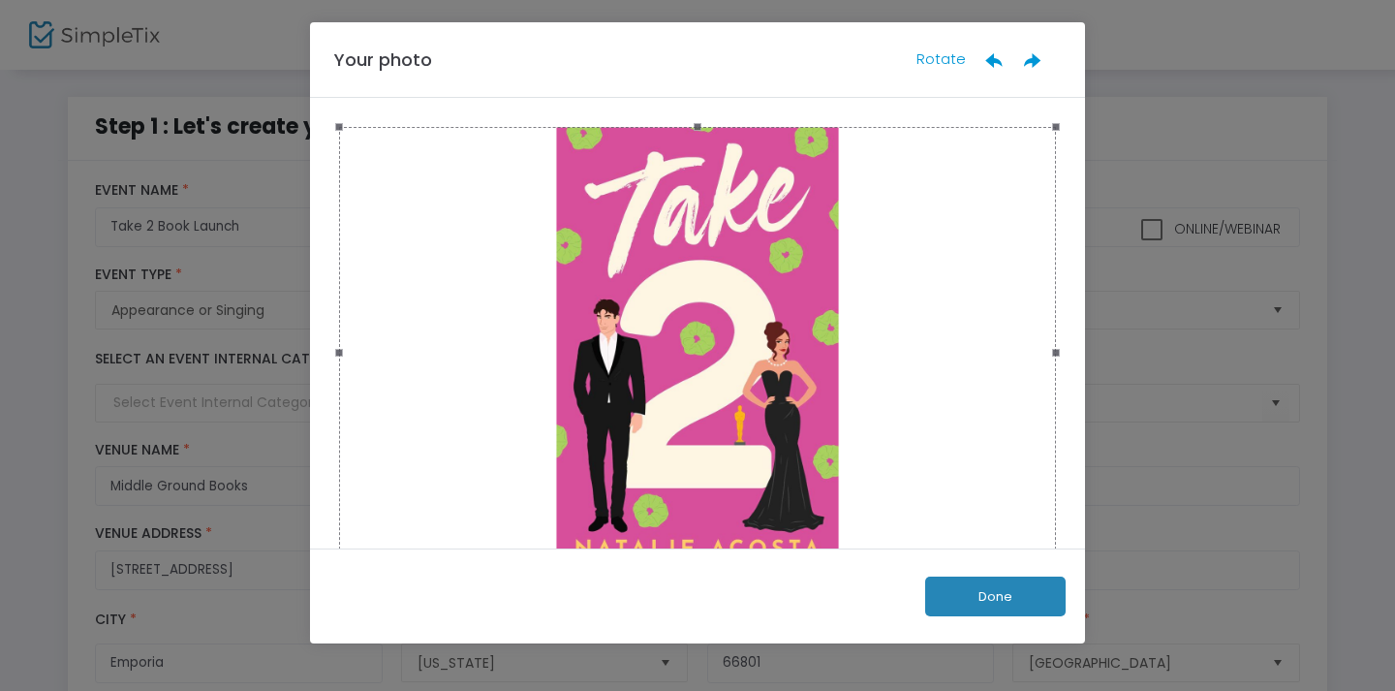
scroll to position [0, 0]
drag, startPoint x: 652, startPoint y: 423, endPoint x: 650, endPoint y: 390, distance: 34.0
click at [650, 390] on div at bounding box center [697, 353] width 717 height 452
drag, startPoint x: 340, startPoint y: 350, endPoint x: 268, endPoint y: 540, distance: 203.0
click at [268, 540] on ngb-modal-window "Your photo Rotate Done" at bounding box center [697, 345] width 1395 height 691
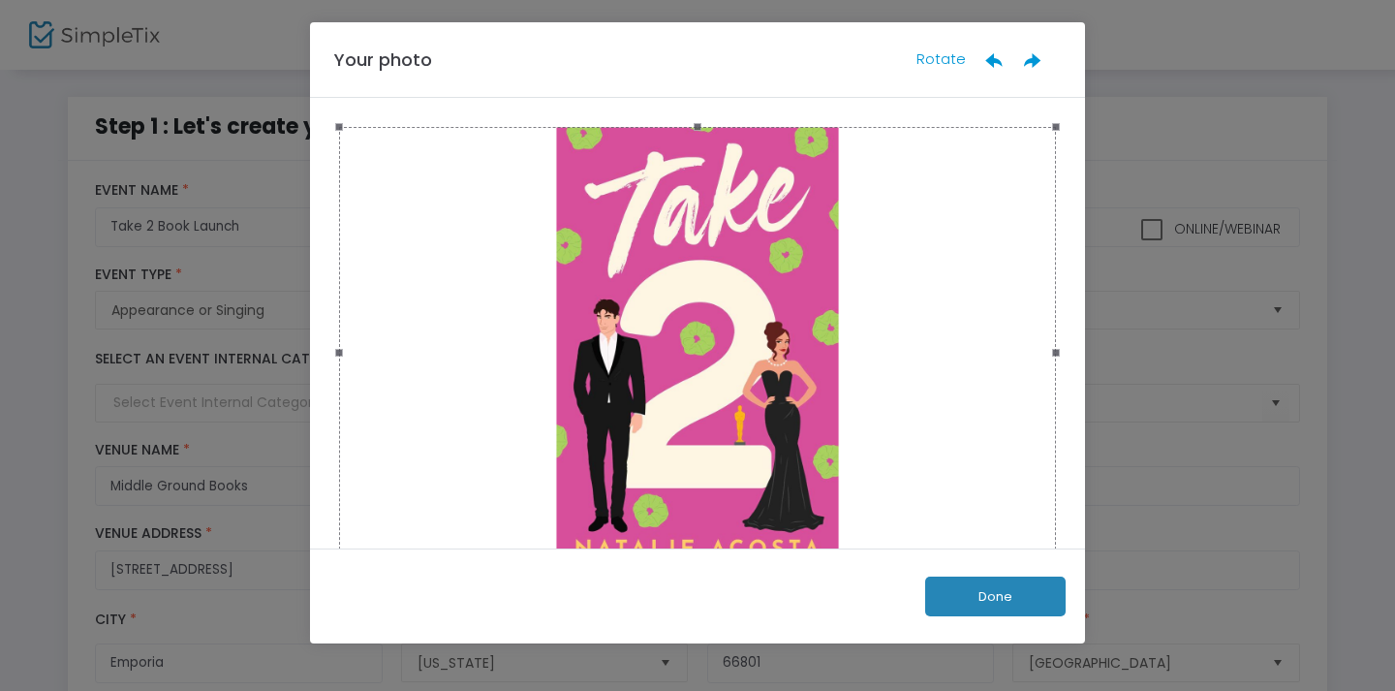
scroll to position [59, 0]
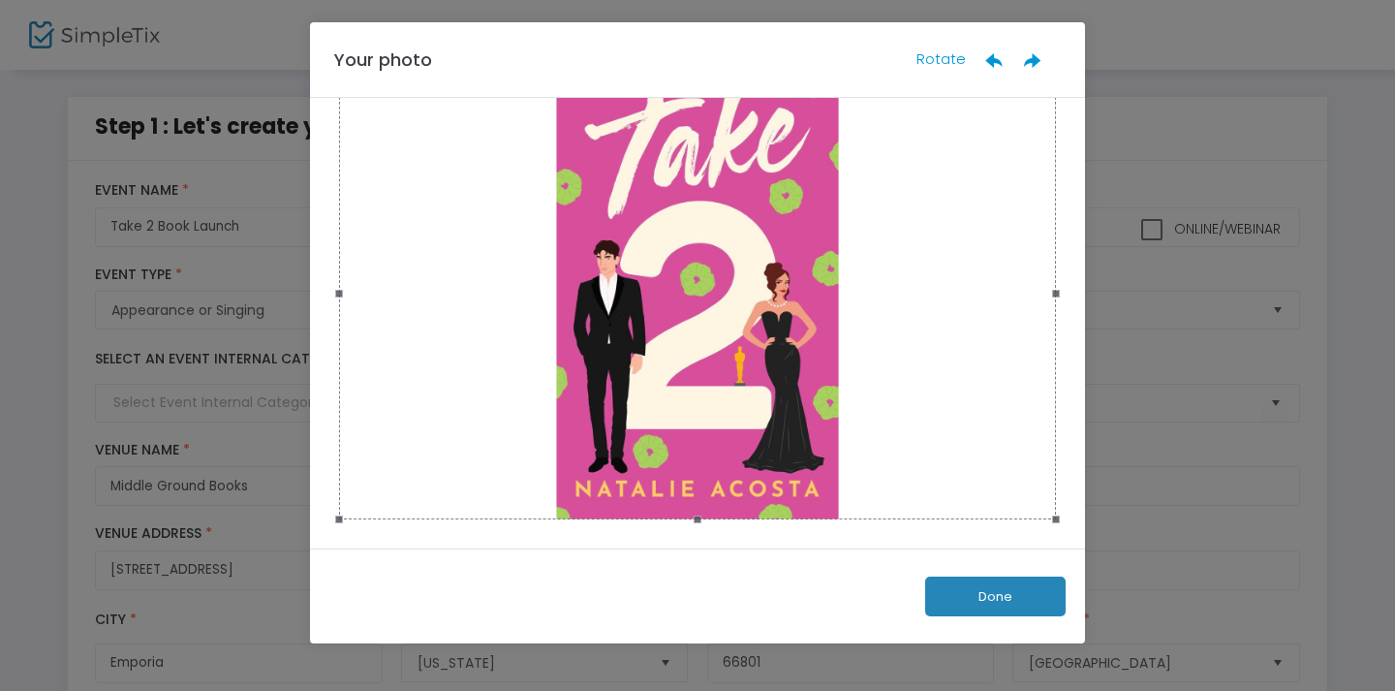
click at [930, 595] on button "Done" at bounding box center [995, 597] width 141 height 40
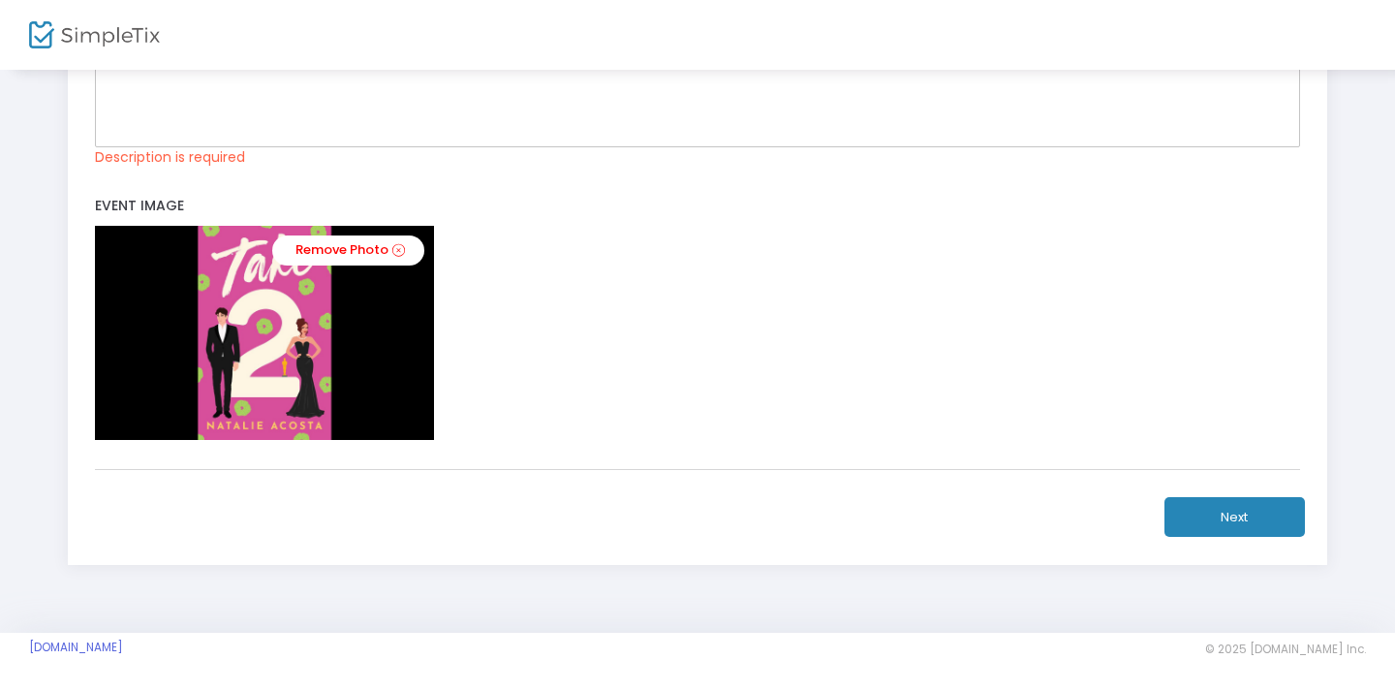
scroll to position [547, 0]
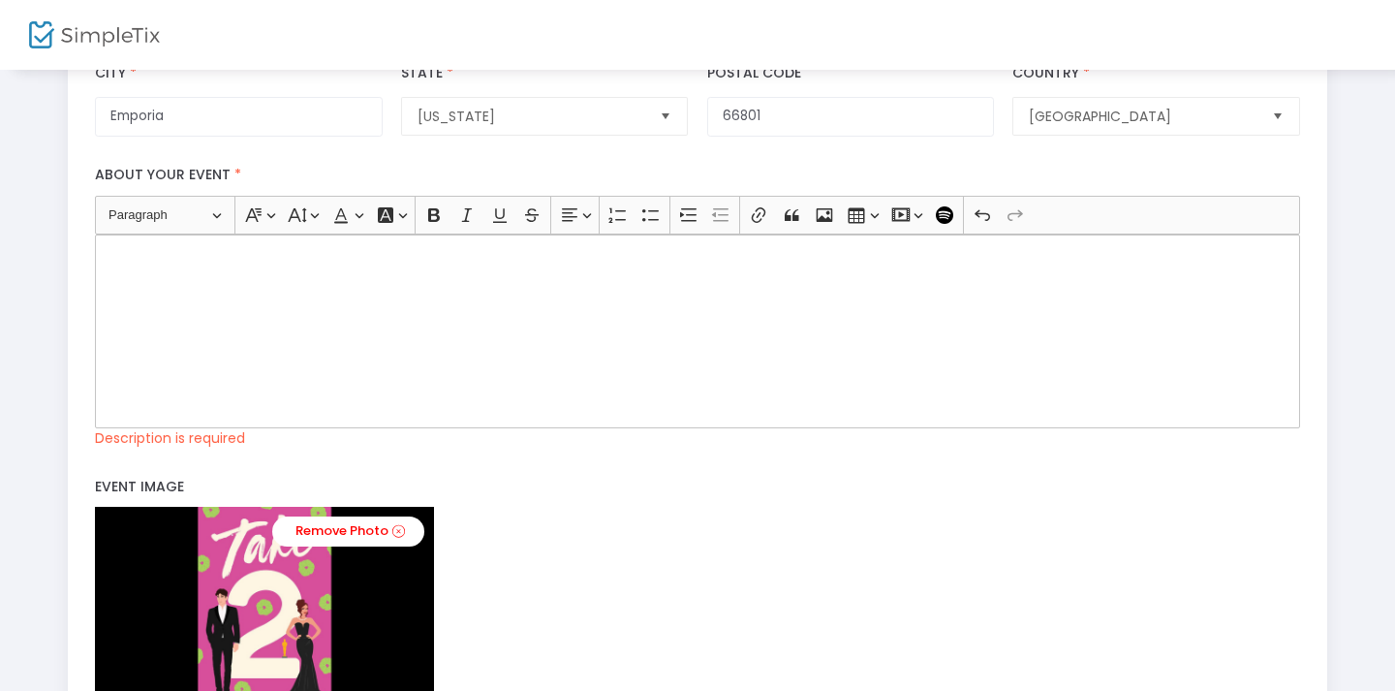
click at [168, 262] on div "Rich Text Editor, main" at bounding box center [697, 332] width 1205 height 194
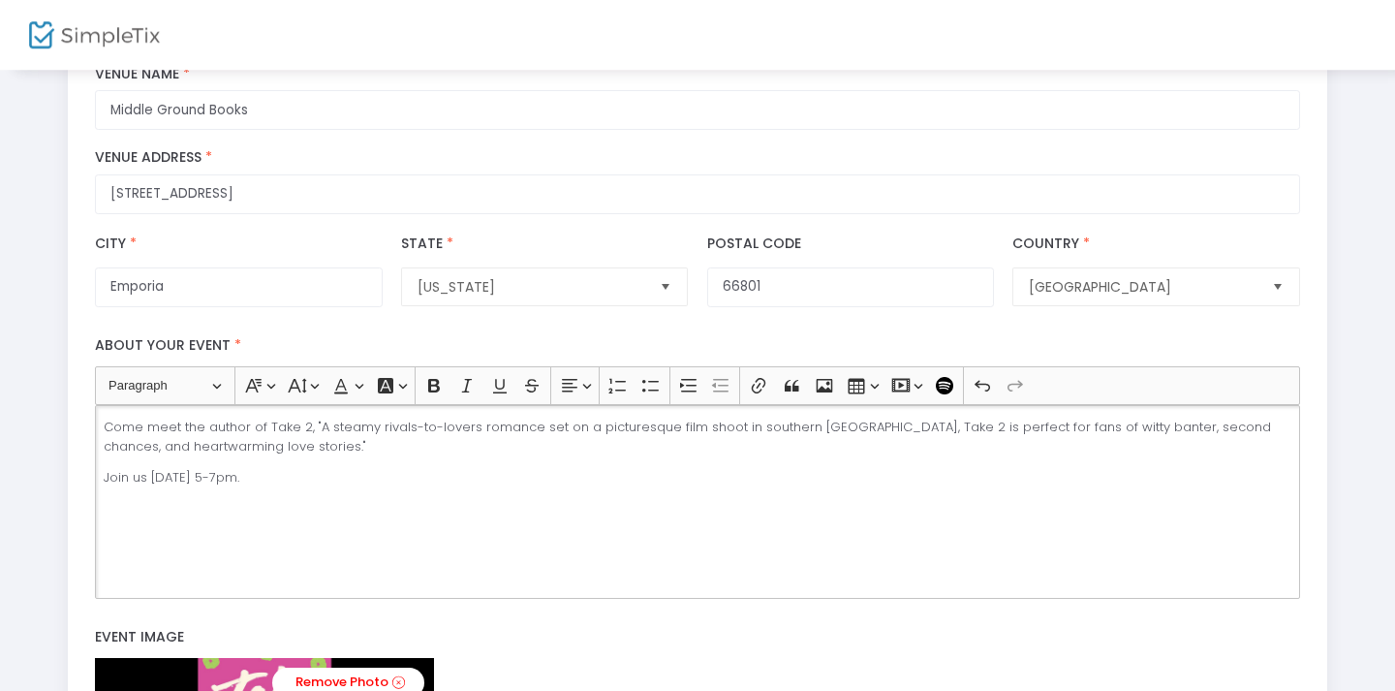
scroll to position [428, 0]
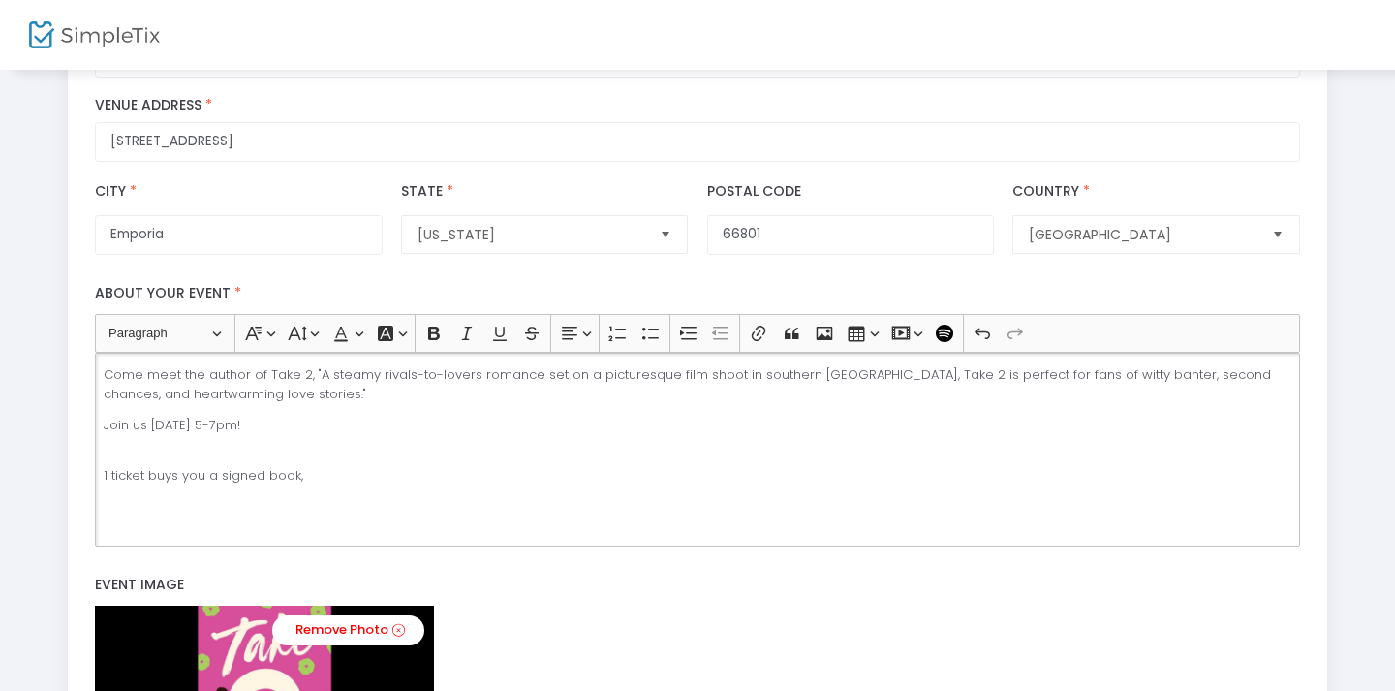
drag, startPoint x: 330, startPoint y: 492, endPoint x: 85, endPoint y: 491, distance: 245.2
click at [95, 491] on div "Come meet the author of Take 2, "A steamy rivals-to-lovers romance set on a pic…" at bounding box center [697, 450] width 1205 height 194
click at [124, 454] on p "Join us [DATE] 5-7pm!" at bounding box center [698, 435] width 1188 height 38
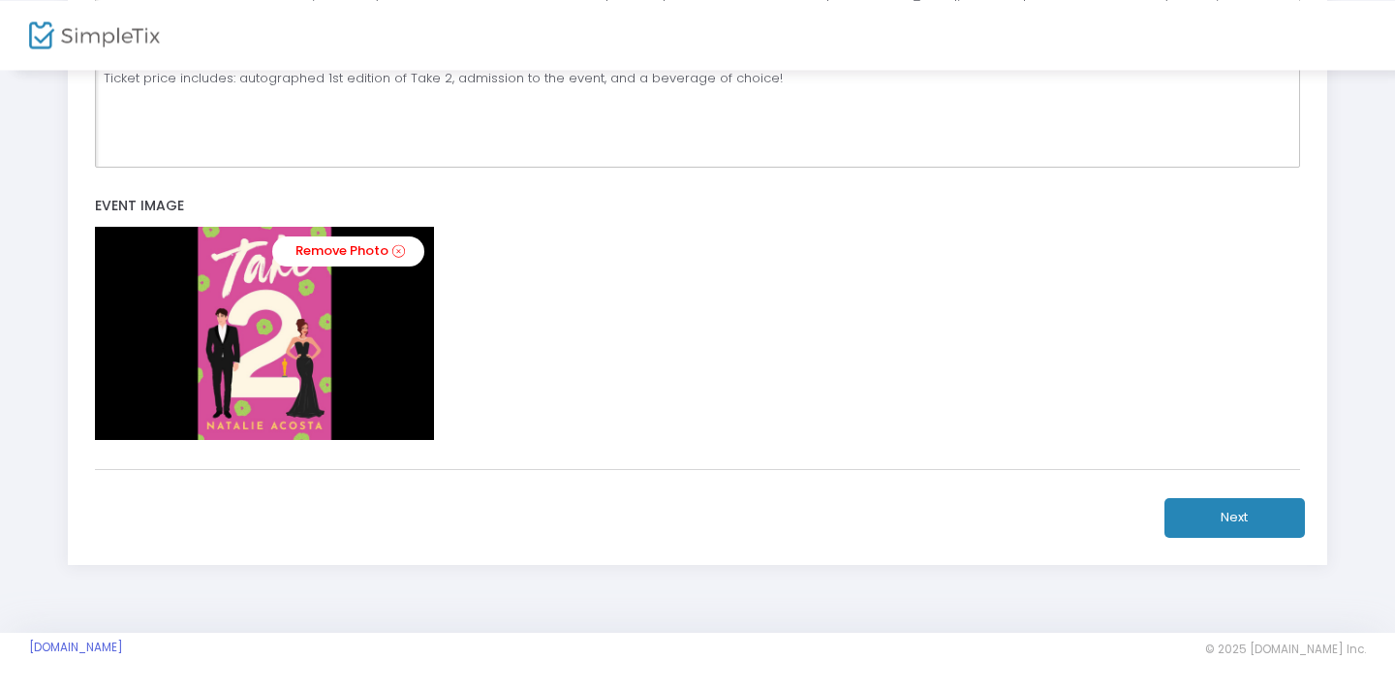
scroll to position [824, 0]
click at [1197, 508] on button "Next" at bounding box center [1235, 518] width 141 height 40
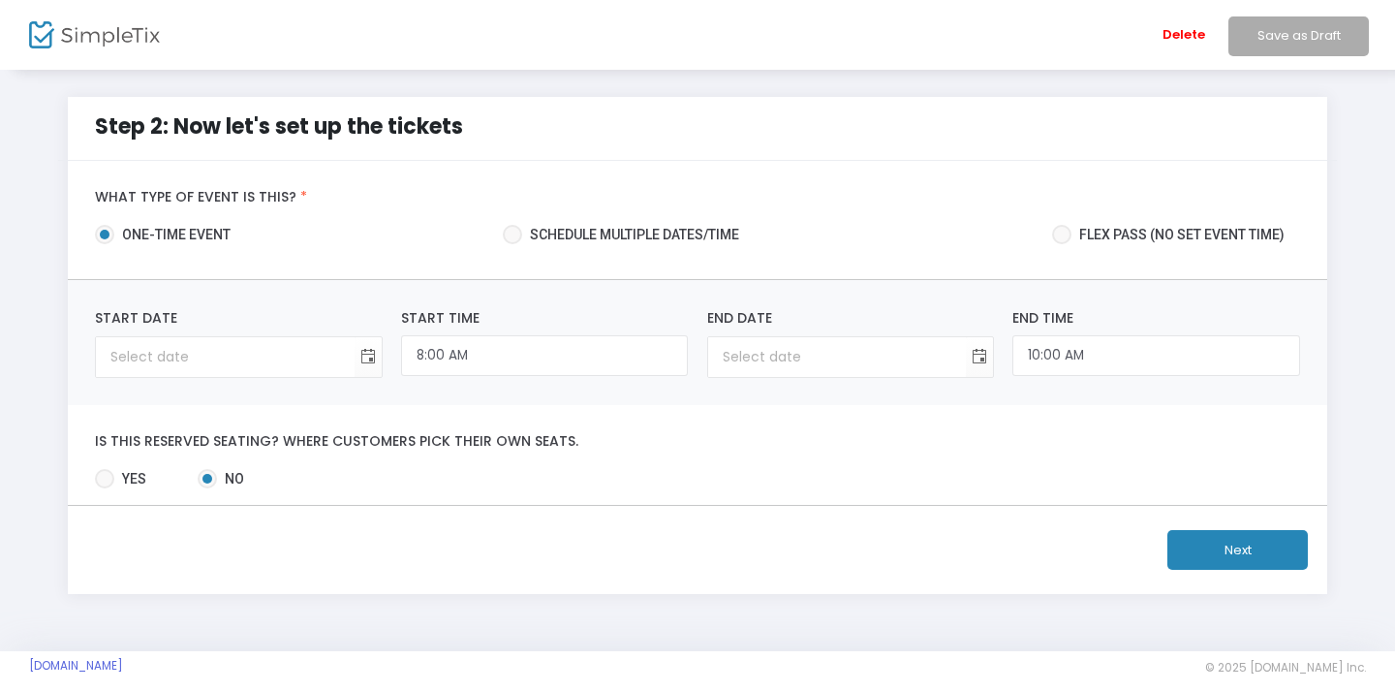
click at [304, 334] on div "Start Date Required." at bounding box center [238, 343] width 287 height 70
click at [364, 362] on span "Toggle calendar" at bounding box center [368, 357] width 32 height 32
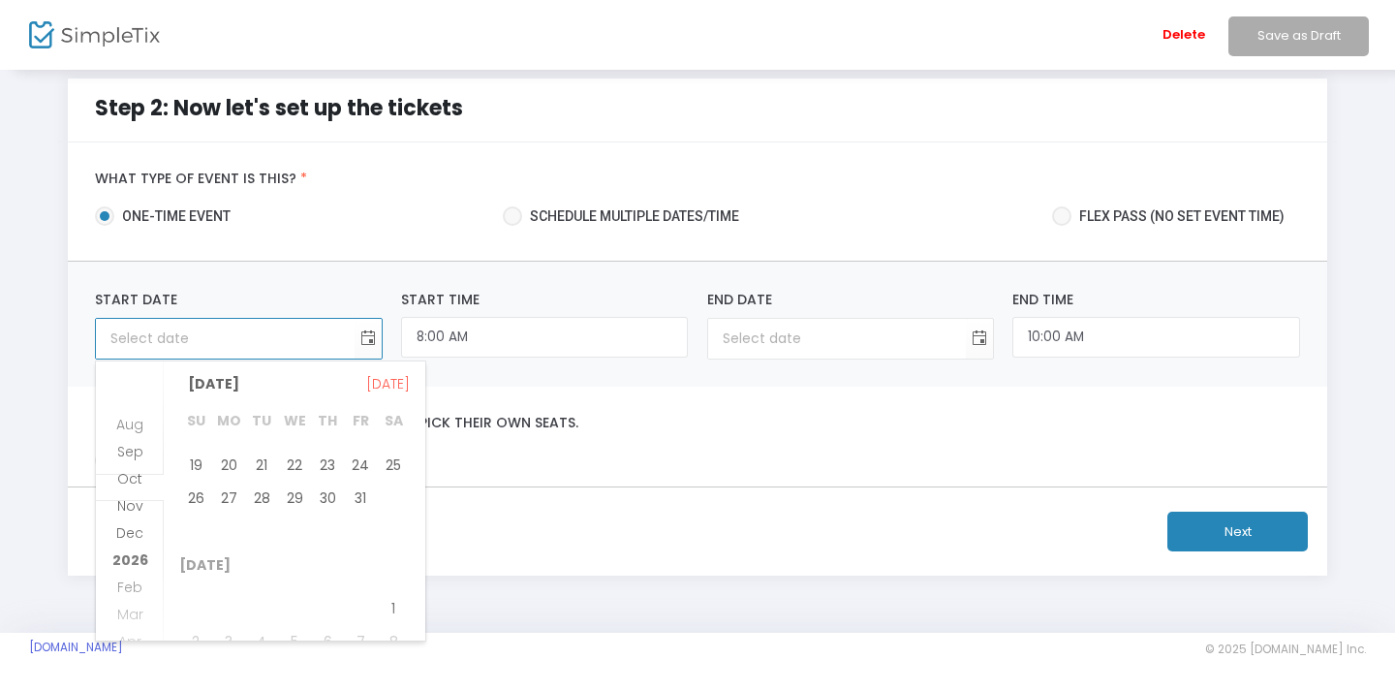
scroll to position [698, 0]
click at [130, 435] on span "Sep" at bounding box center [130, 438] width 26 height 19
click at [363, 551] on span "26" at bounding box center [360, 558] width 33 height 33
type input "[DATE]"
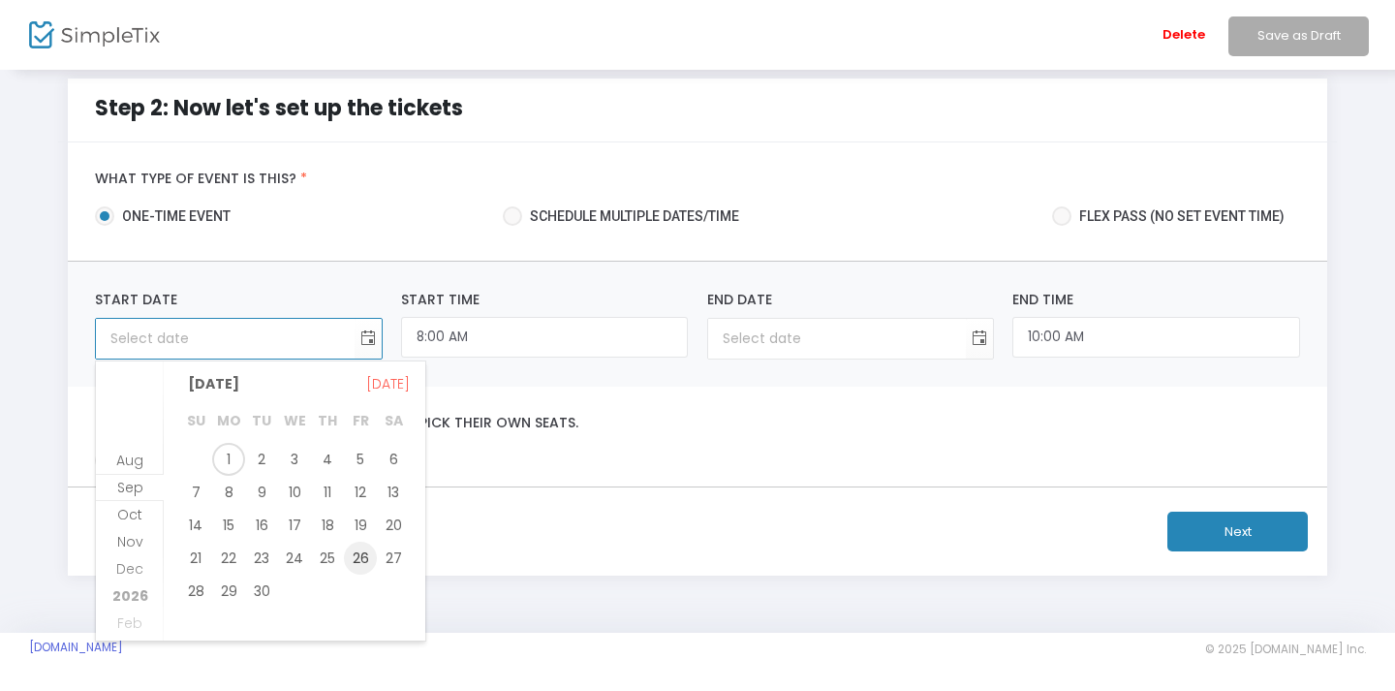
type input "[DATE]"
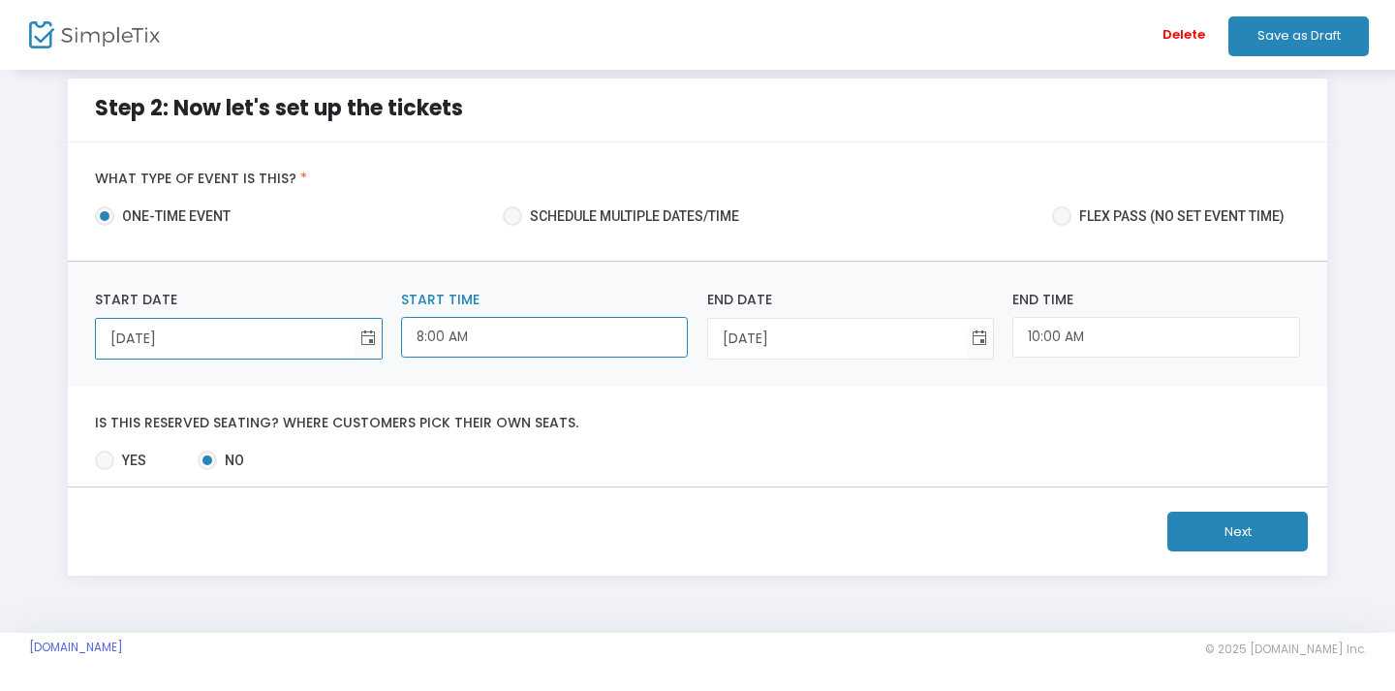
click at [554, 335] on input "8:00 AM" at bounding box center [544, 338] width 287 height 42
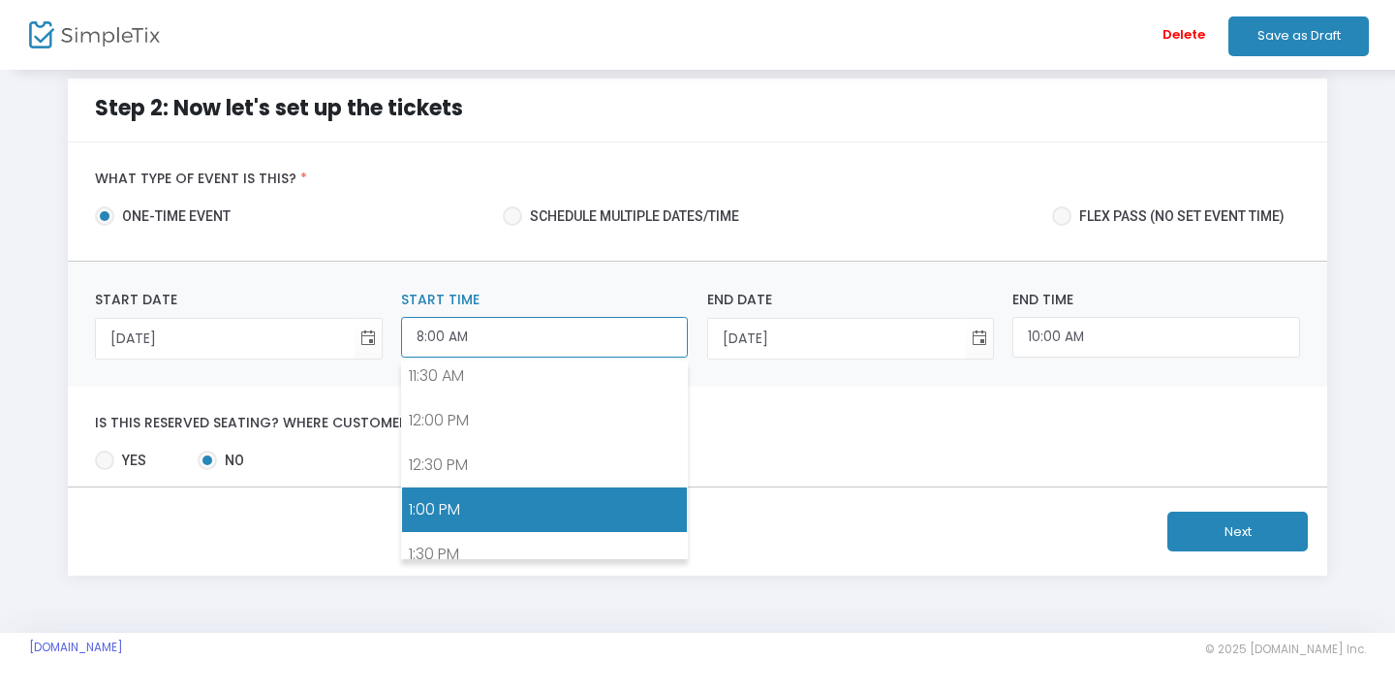
scroll to position [1427, 0]
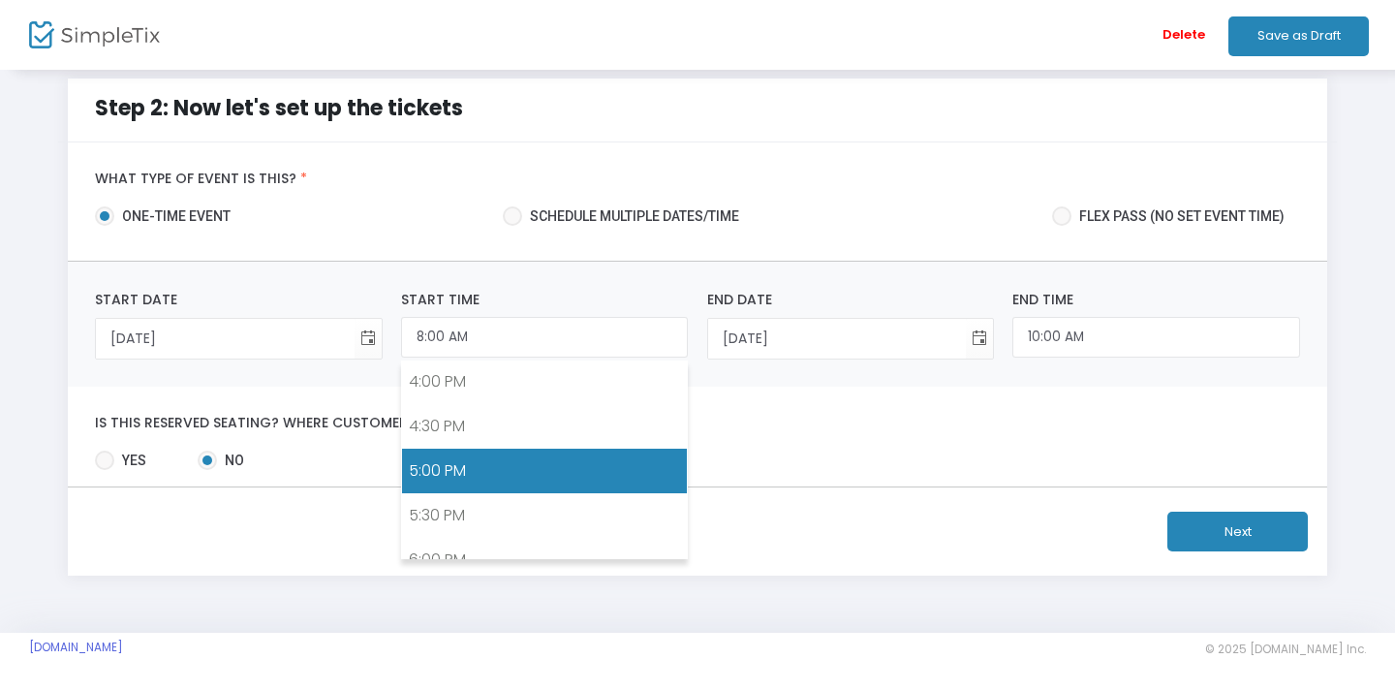
click at [478, 456] on link "5:00 PM" at bounding box center [544, 471] width 285 height 45
type input "5:00 PM"
type input "7:00 PM"
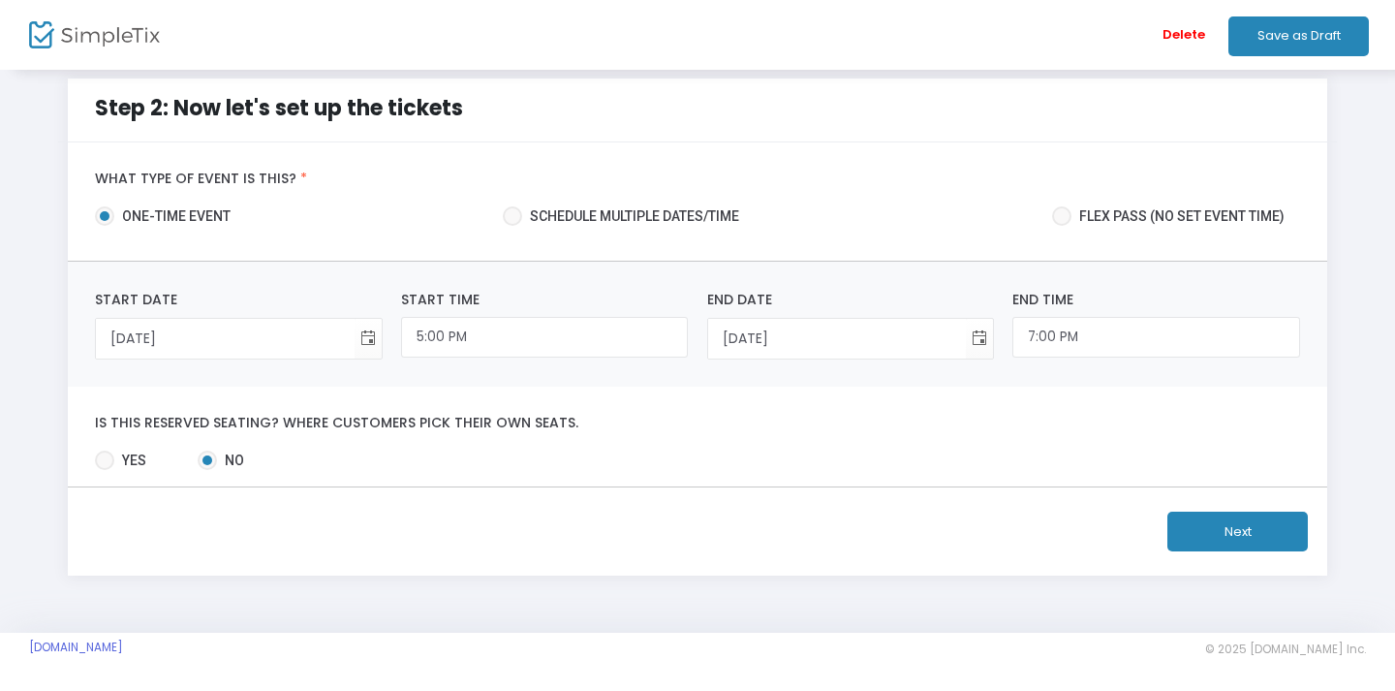
click at [104, 453] on span at bounding box center [104, 460] width 19 height 19
click at [107, 454] on span at bounding box center [104, 460] width 19 height 19
click at [224, 455] on span "No" at bounding box center [230, 461] width 27 height 20
click at [207, 470] on input "No" at bounding box center [206, 470] width 1 height 1
click at [305, 416] on label "Is this reserved seating? Where customers pick their own seats." at bounding box center [697, 423] width 1205 height 17
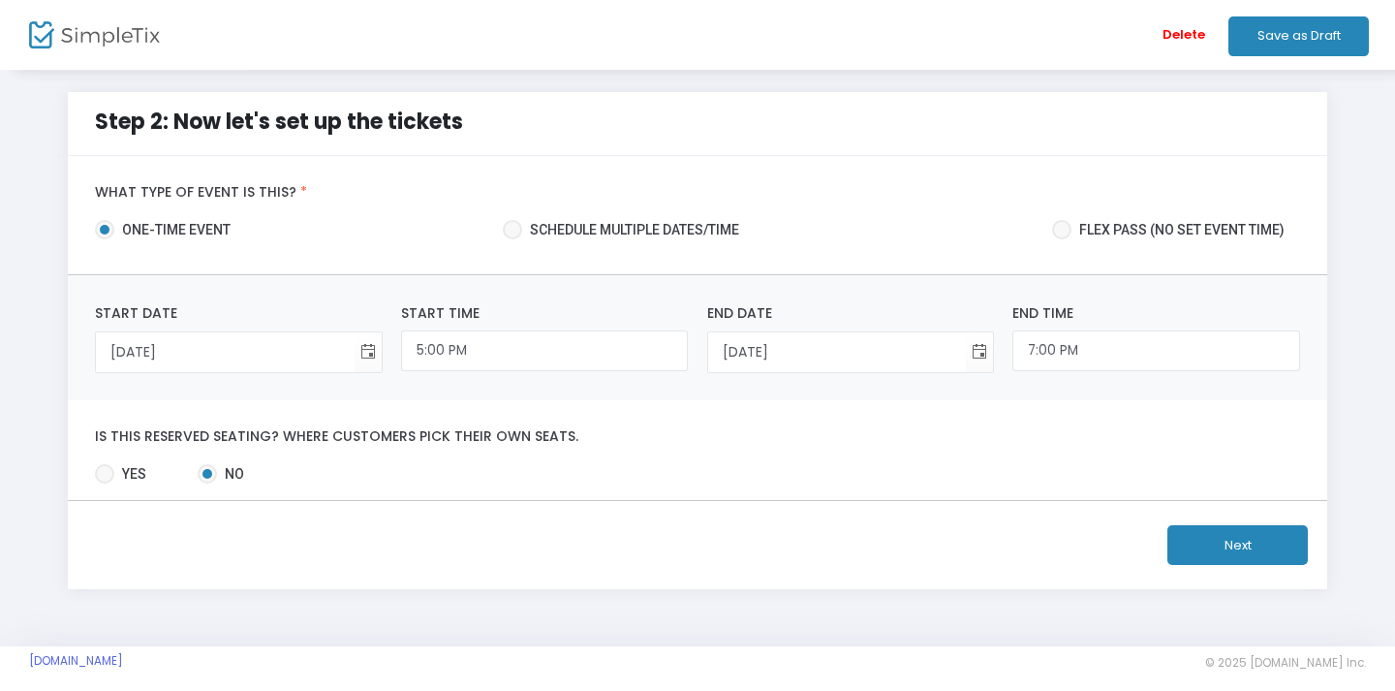
scroll to position [0, 0]
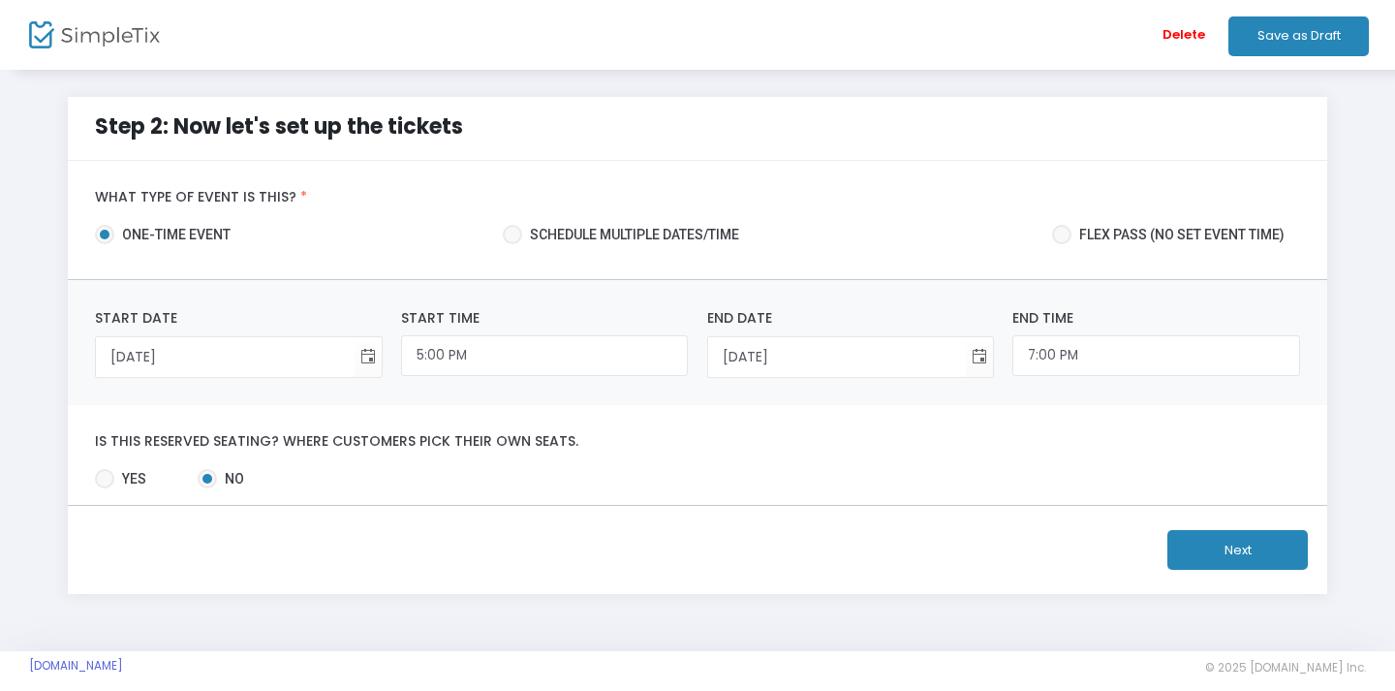
click at [96, 486] on span at bounding box center [104, 478] width 19 height 19
click at [104, 488] on input "Yes" at bounding box center [104, 488] width 1 height 1
radio input "true"
click at [204, 474] on span at bounding box center [207, 478] width 19 height 19
click at [206, 488] on input "No" at bounding box center [206, 488] width 1 height 1
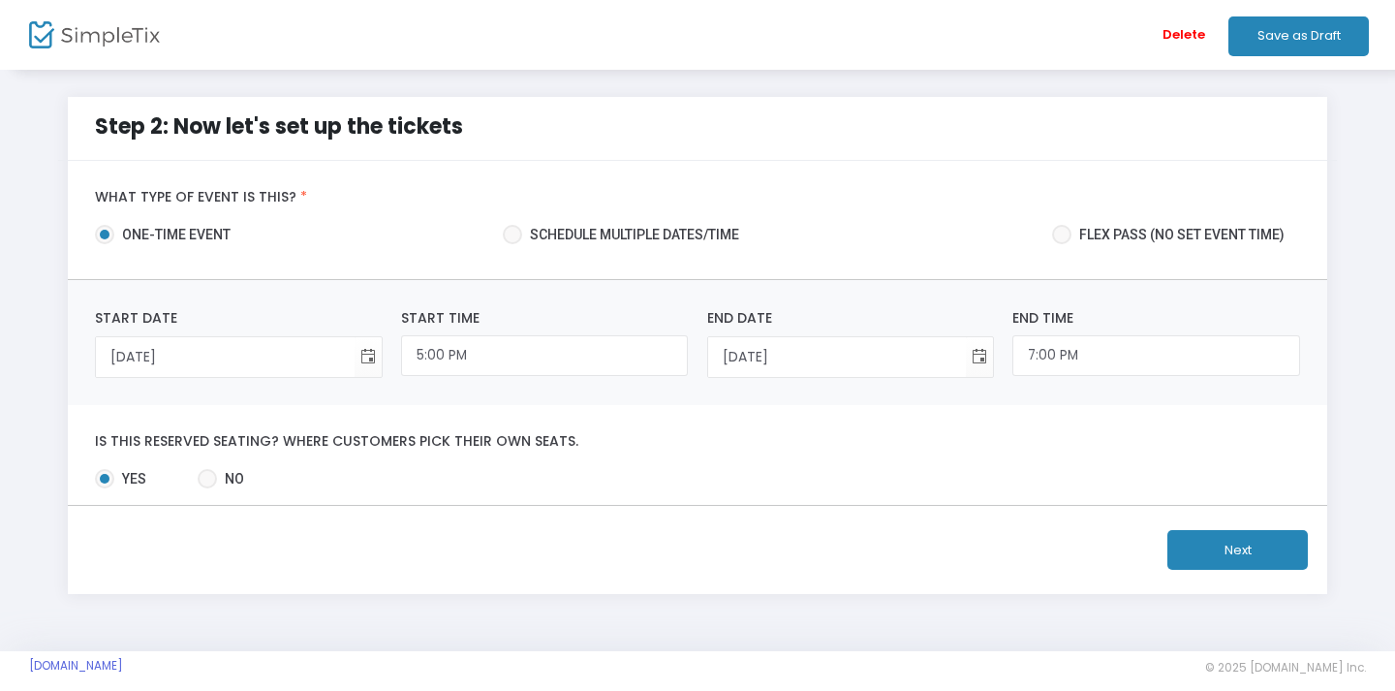
radio input "true"
click at [490, 464] on div "Is this reserved seating? Where customers pick their own seats. Yes No Required." at bounding box center [698, 455] width 1261 height 100
click at [1315, 39] on button "Save as Draft" at bounding box center [1299, 36] width 141 height 40
